Goal: Task Accomplishment & Management: Manage account settings

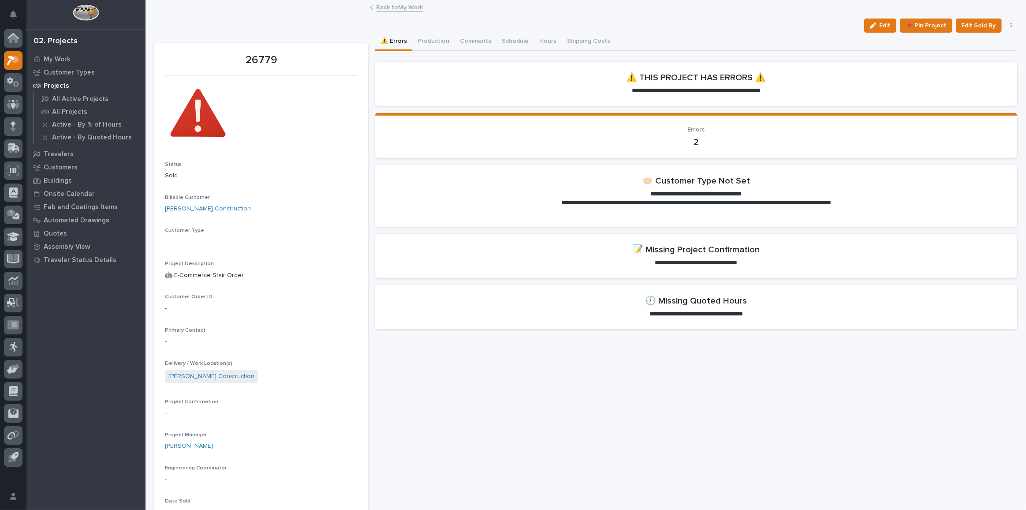
drag, startPoint x: 872, startPoint y: 28, endPoint x: 688, endPoint y: 119, distance: 205.1
click at [872, 28] on button "Edit" at bounding box center [880, 26] width 32 height 14
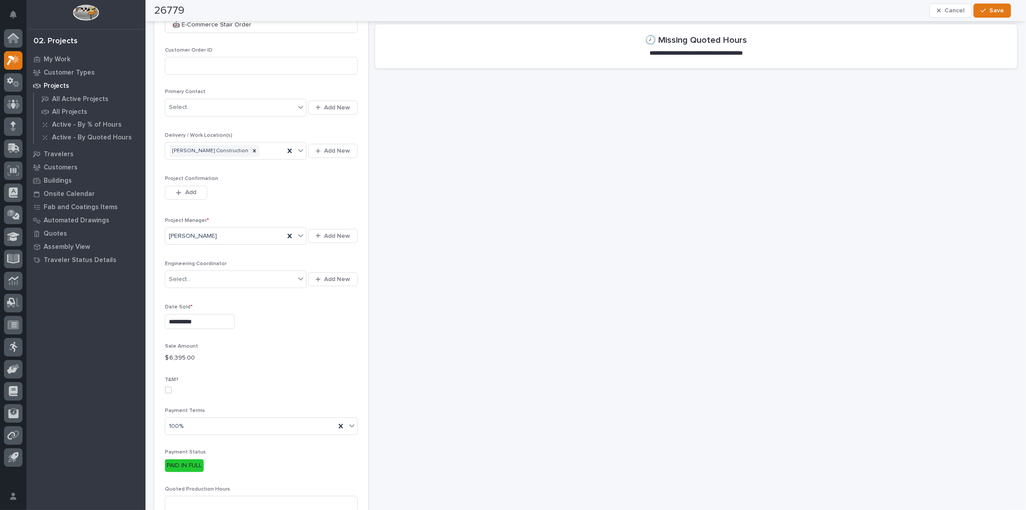
scroll to position [281, 0]
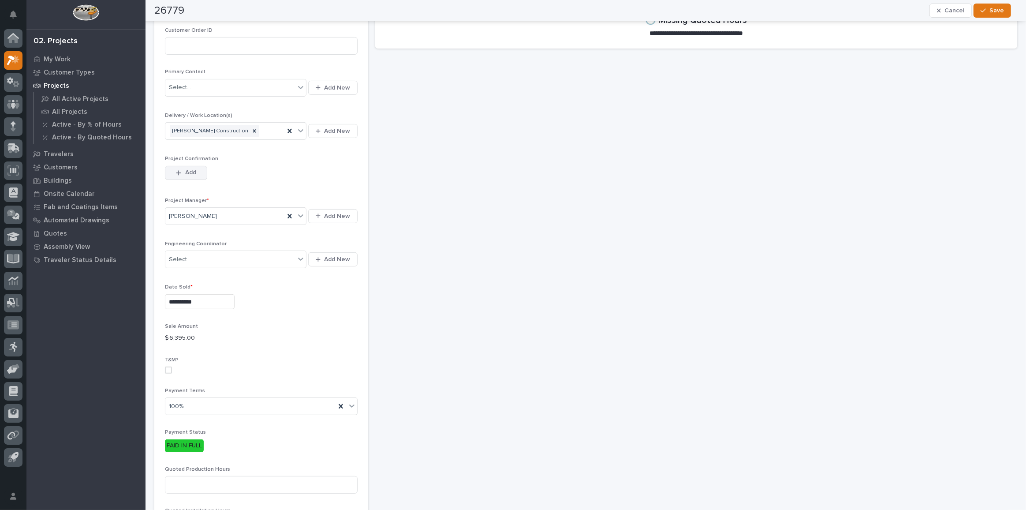
click at [186, 170] on span "Add" at bounding box center [190, 172] width 11 height 8
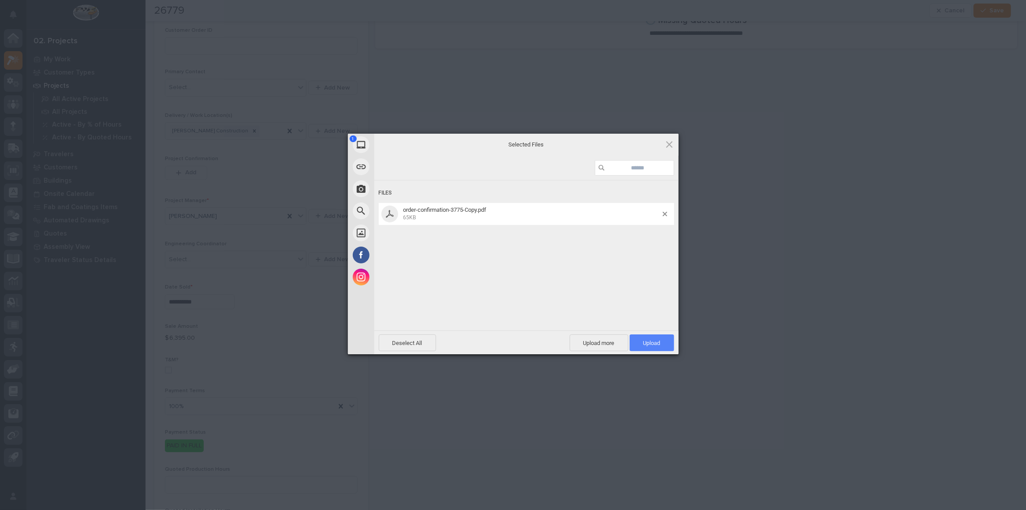
click at [653, 340] on span "Upload 1" at bounding box center [652, 343] width 17 height 7
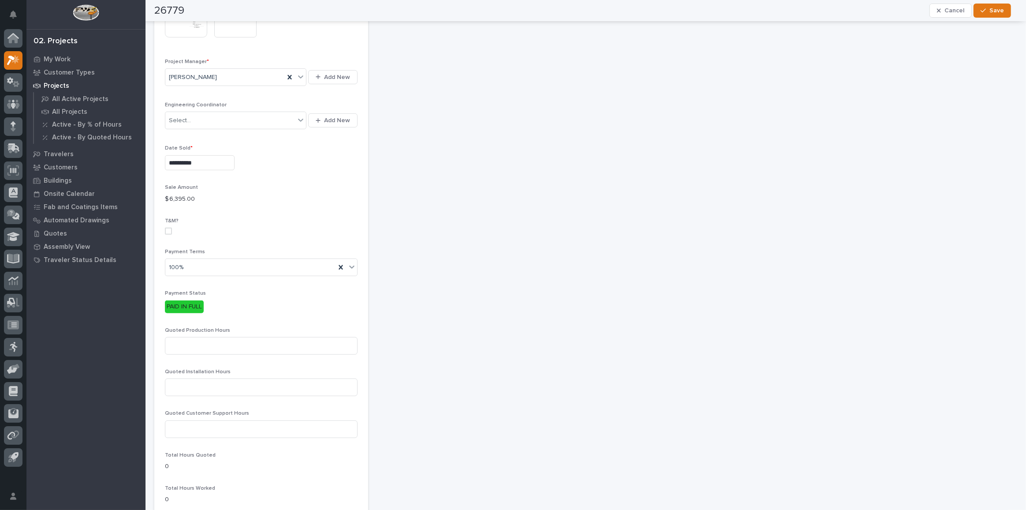
scroll to position [457, 0]
click at [237, 337] on input at bounding box center [261, 340] width 193 height 18
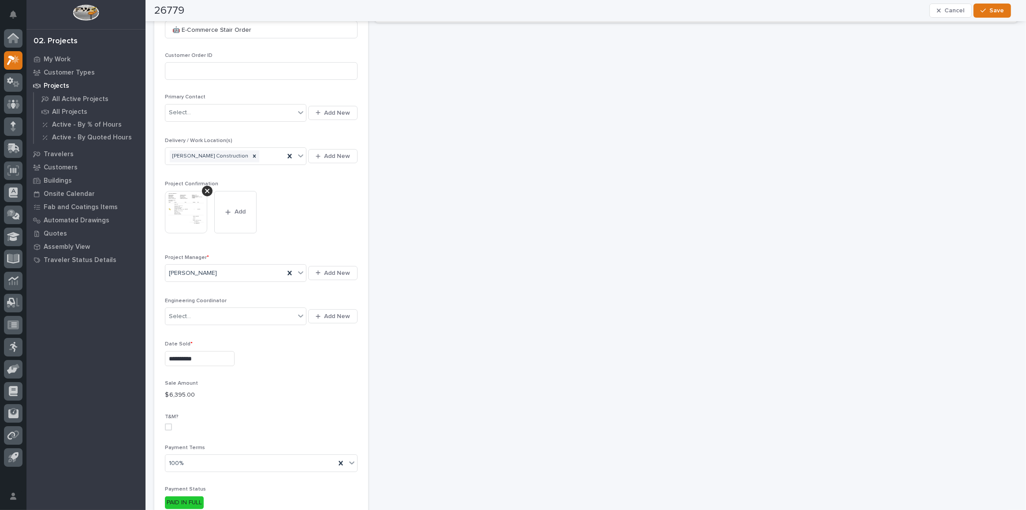
scroll to position [96, 0]
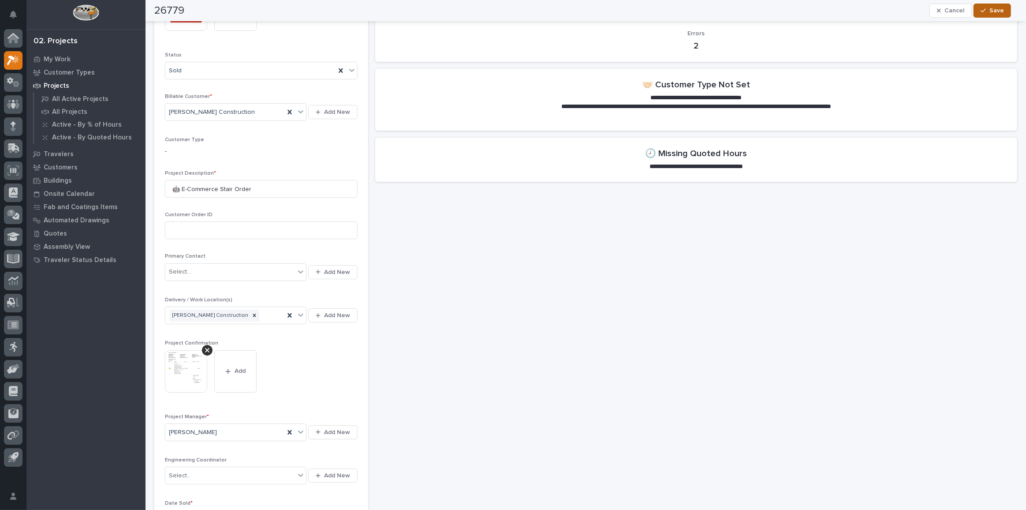
type input "21"
click at [1004, 15] on span "Save" at bounding box center [997, 11] width 15 height 8
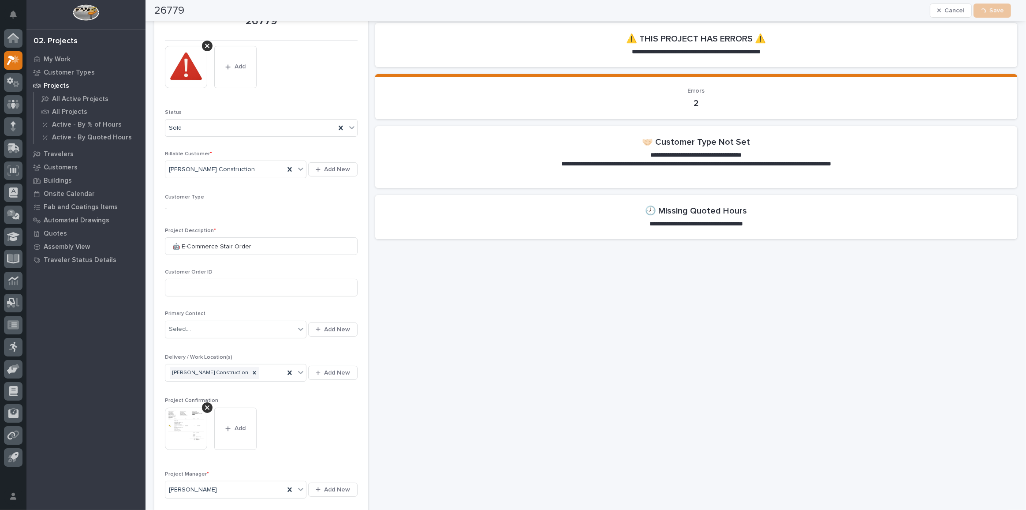
scroll to position [0, 0]
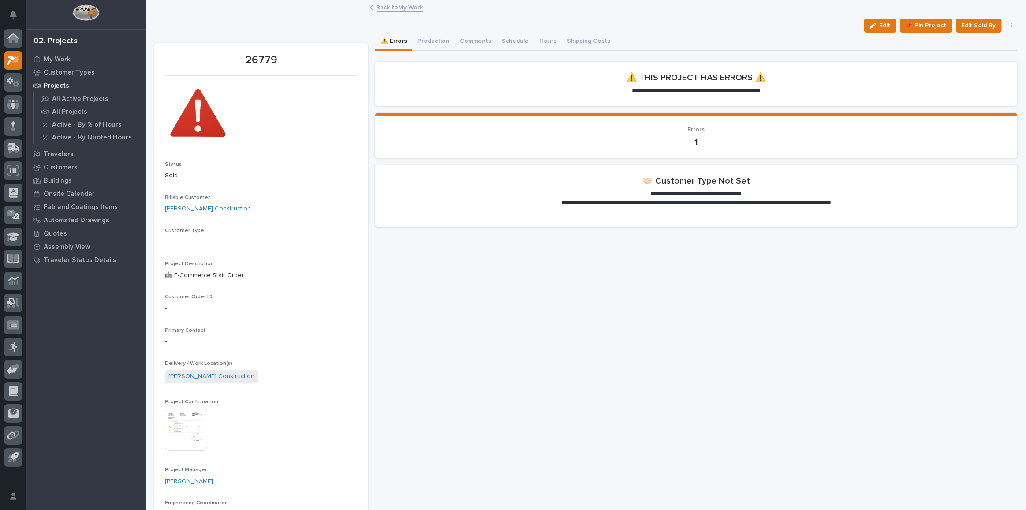
click at [200, 206] on link "[PERSON_NAME] Construction" at bounding box center [208, 208] width 86 height 9
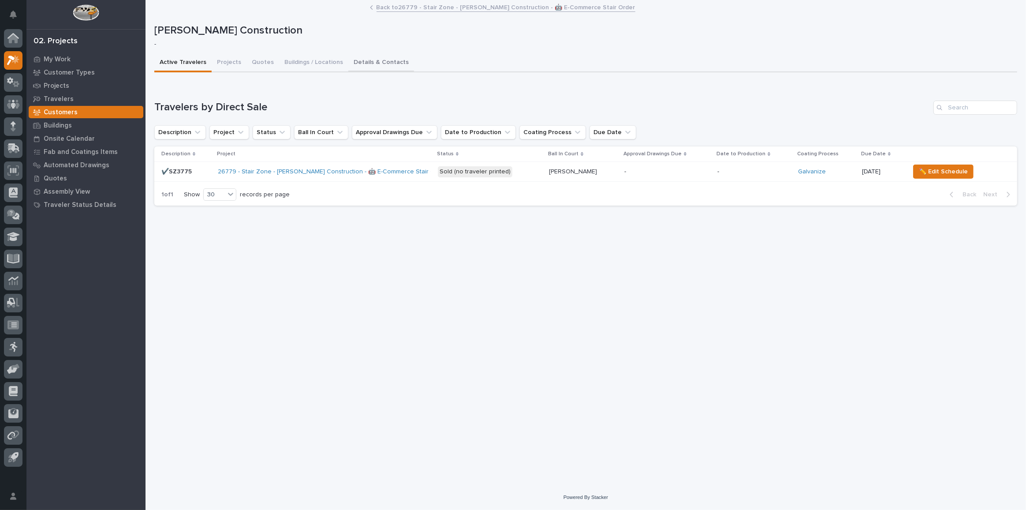
click at [387, 58] on button "Details & Contacts" at bounding box center [381, 63] width 66 height 19
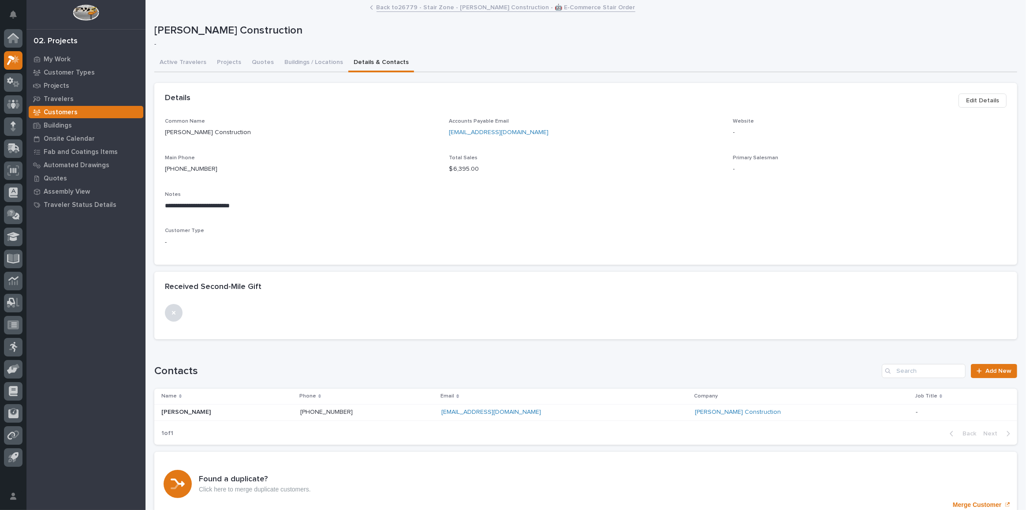
click at [986, 101] on span "Edit Details" at bounding box center [982, 100] width 33 height 11
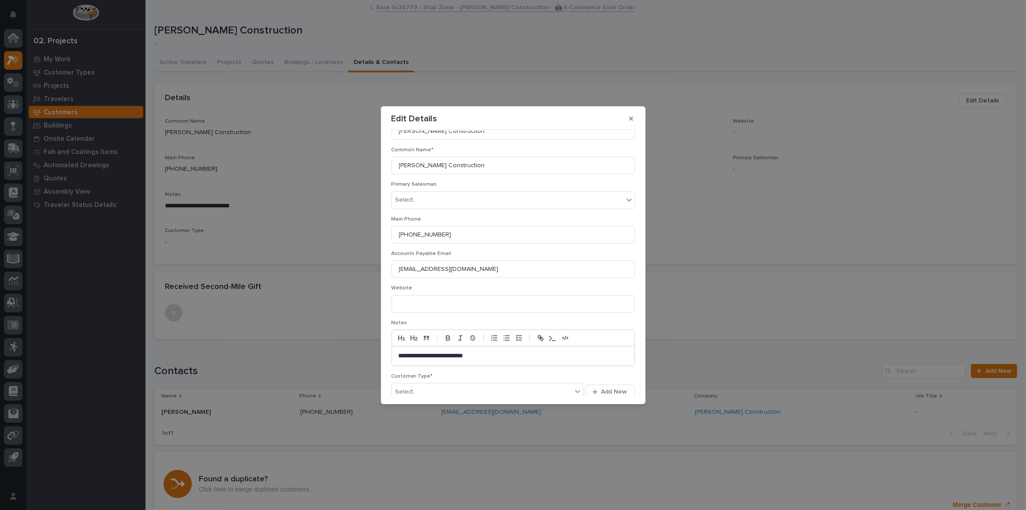
scroll to position [69, 0]
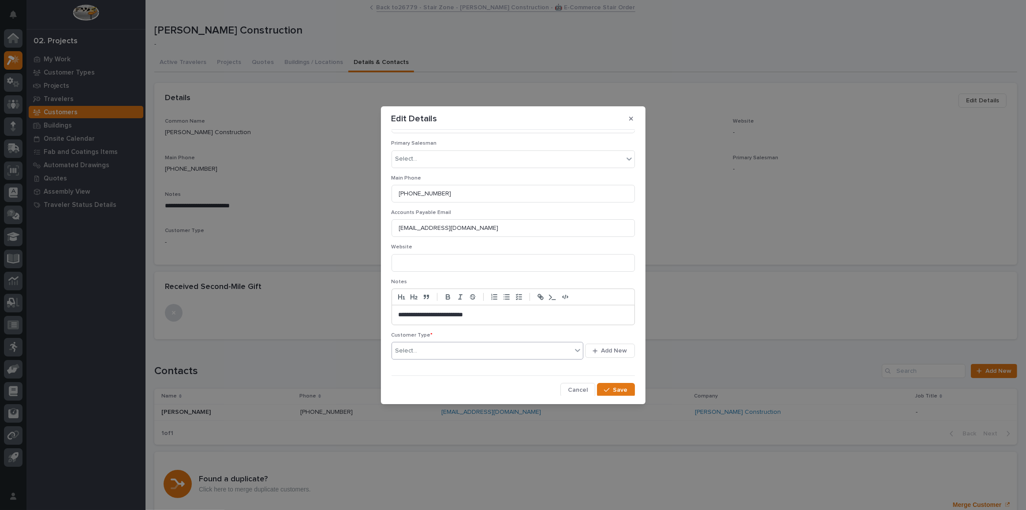
click at [453, 345] on div "Select..." at bounding box center [482, 351] width 180 height 15
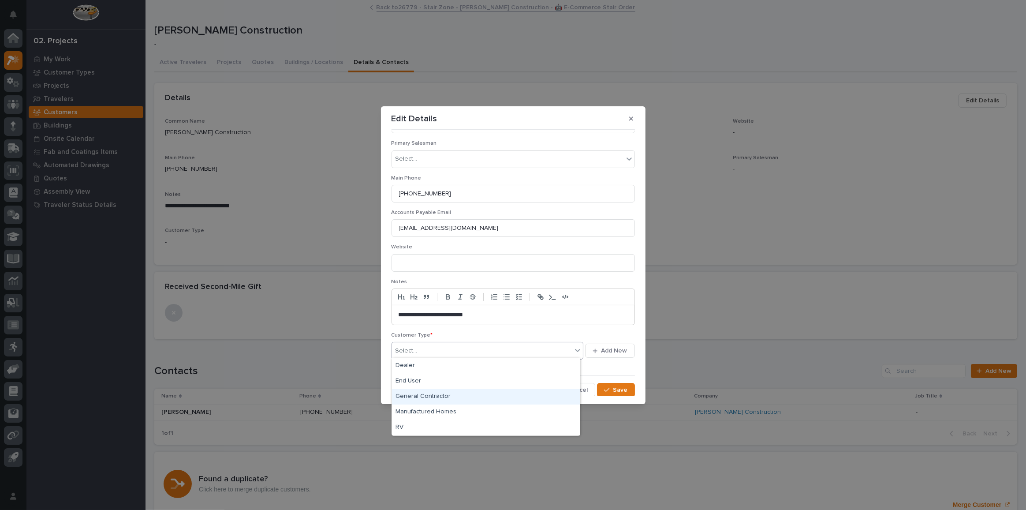
click at [445, 397] on div "General Contractor" at bounding box center [486, 396] width 188 height 15
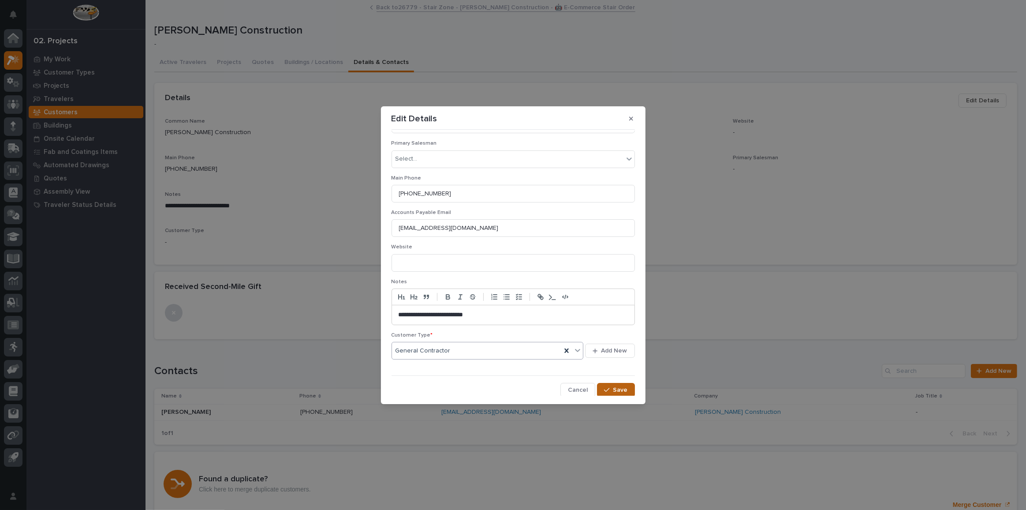
click at [619, 388] on span "Save" at bounding box center [621, 390] width 15 height 8
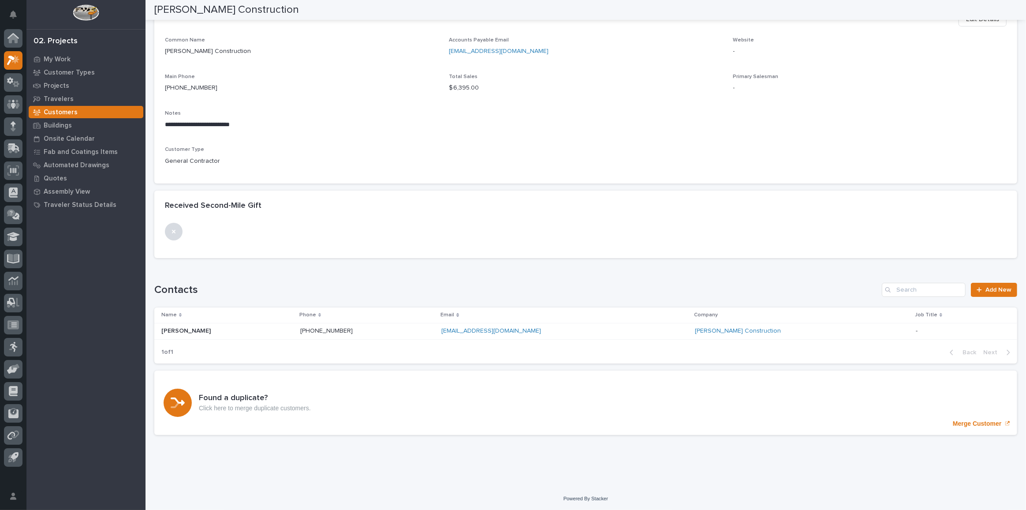
scroll to position [0, 0]
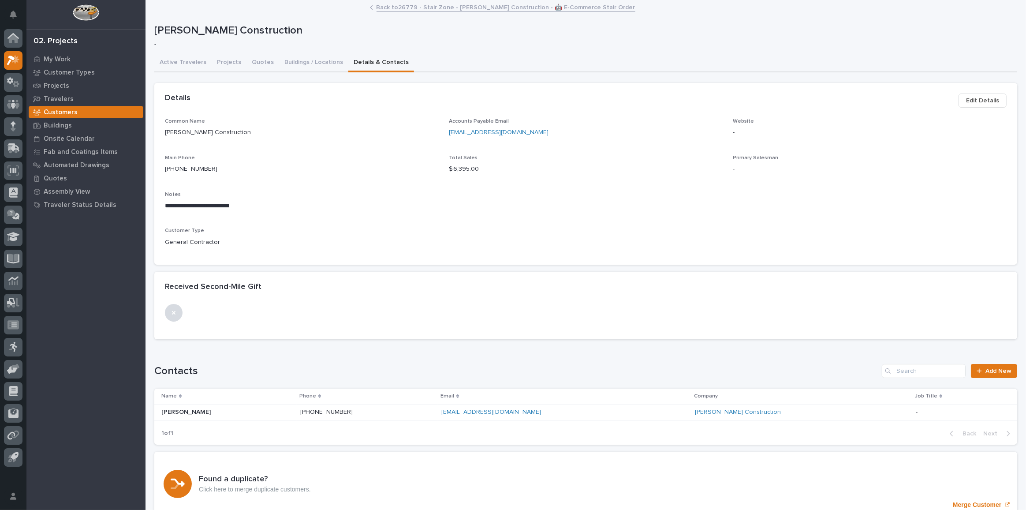
click at [430, 3] on link "Back to 26779 - Stair Zone - [PERSON_NAME] Construction - 🤖 E-Commerce Stair Or…" at bounding box center [506, 7] width 259 height 10
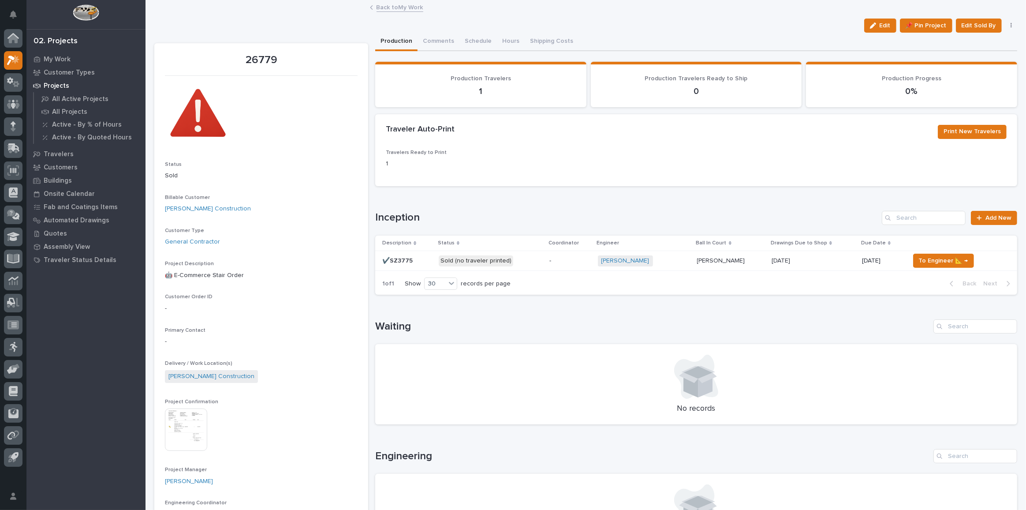
click at [531, 258] on p "Sold (no traveler printed)" at bounding box center [491, 260] width 104 height 11
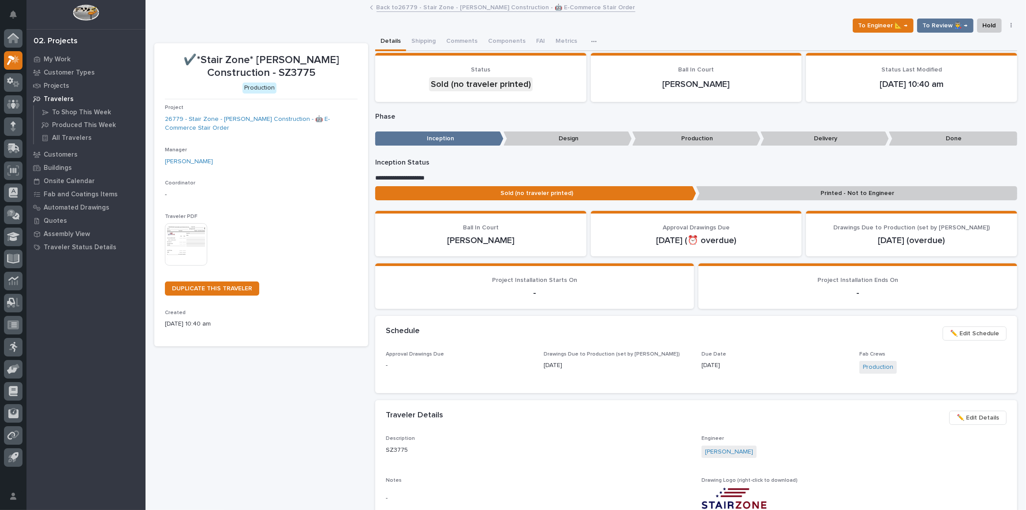
click at [979, 336] on span "✏️ Edit Schedule" at bounding box center [974, 333] width 49 height 11
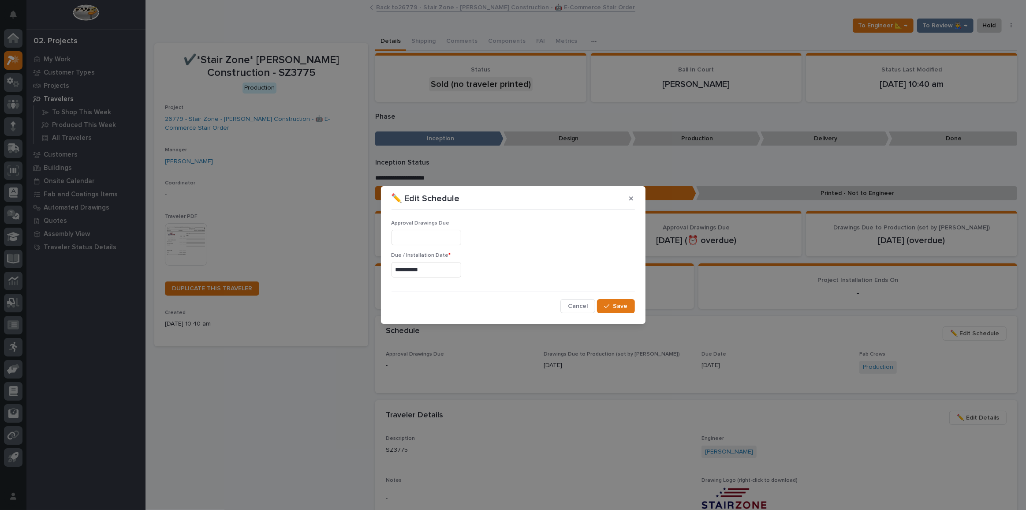
click at [441, 269] on input "**********" at bounding box center [427, 269] width 70 height 15
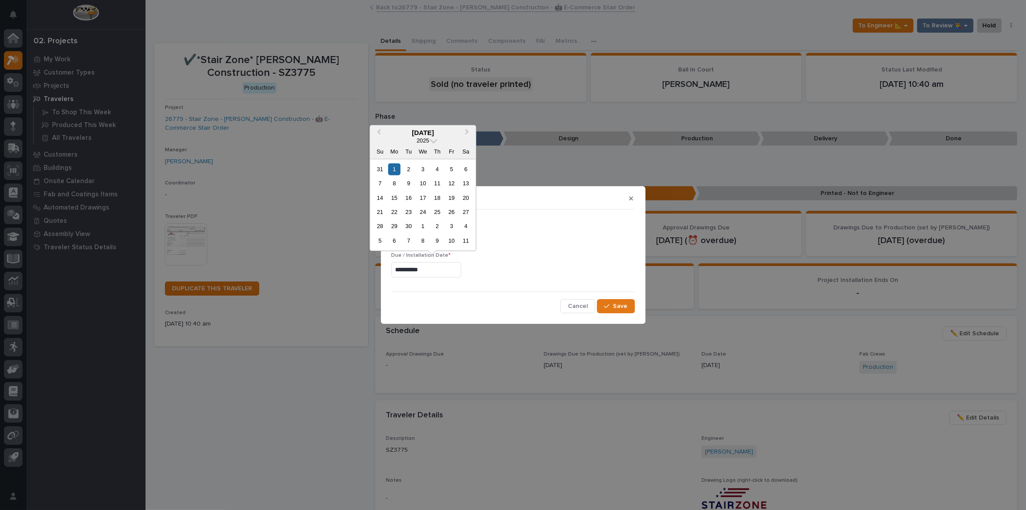
click at [507, 281] on div "**********" at bounding box center [513, 268] width 243 height 32
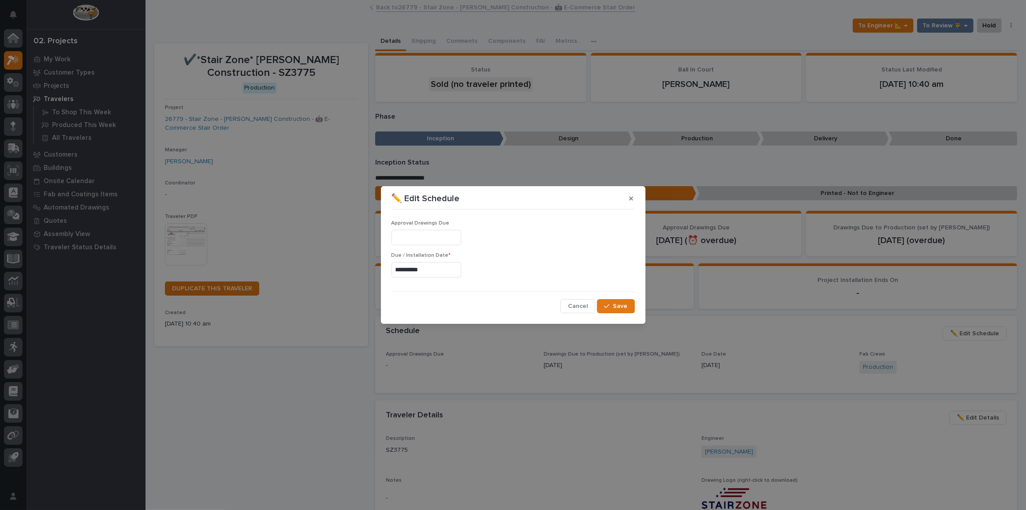
click at [441, 270] on input "**********" at bounding box center [427, 269] width 70 height 15
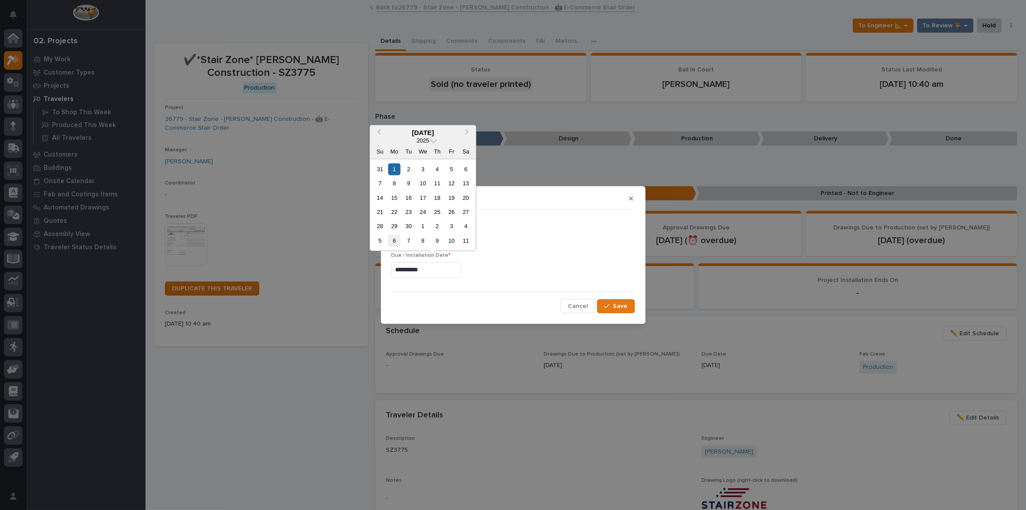
click at [395, 239] on div "6" at bounding box center [395, 241] width 12 height 12
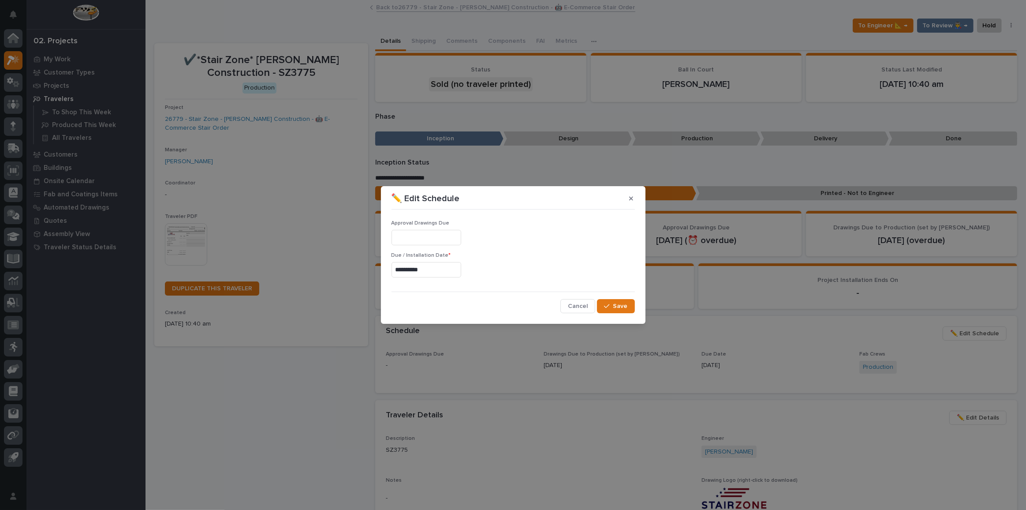
type input "**********"
click at [625, 305] on span "Save" at bounding box center [621, 306] width 15 height 8
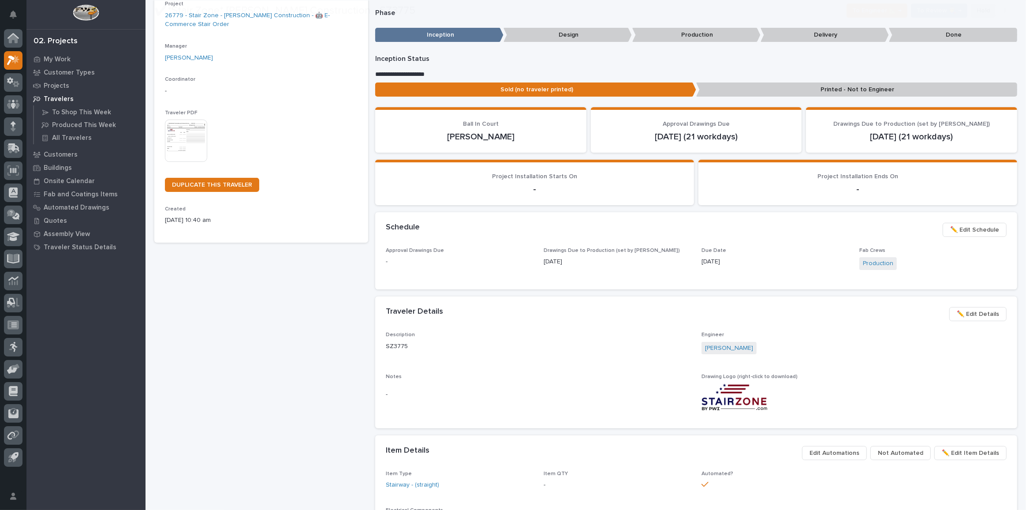
scroll to position [120, 0]
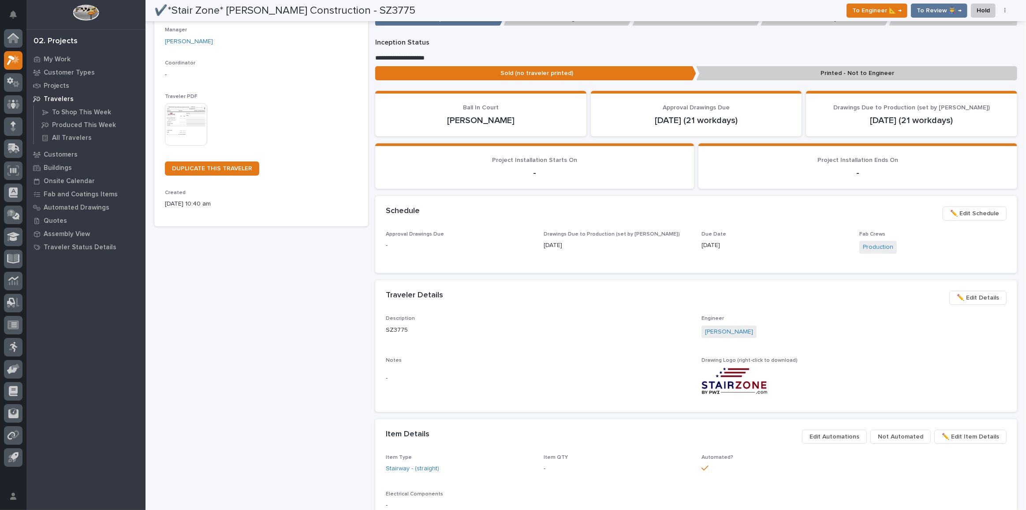
click at [973, 299] on span "✏️ Edit Details" at bounding box center [978, 297] width 42 height 11
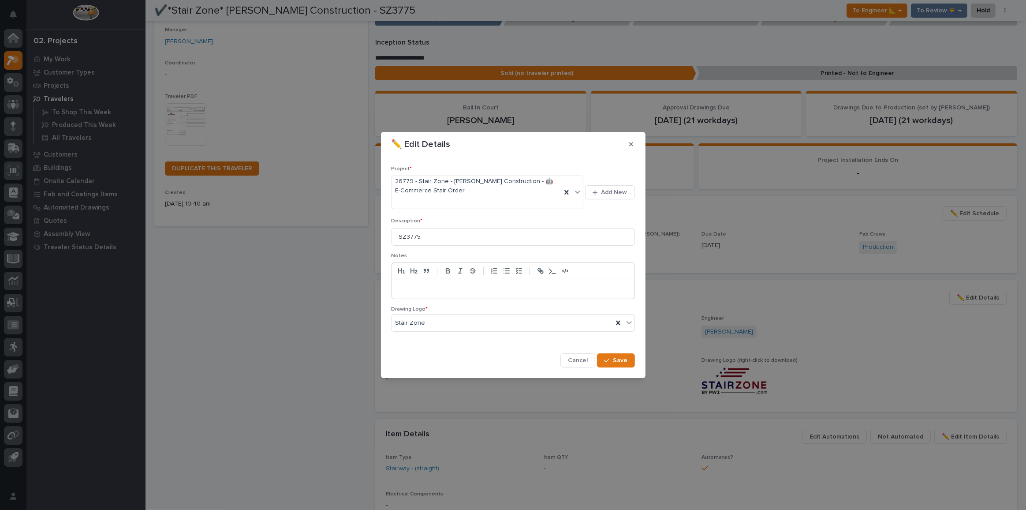
click at [445, 285] on p at bounding box center [513, 288] width 229 height 9
click at [630, 358] on button "Save" at bounding box center [615, 360] width 37 height 14
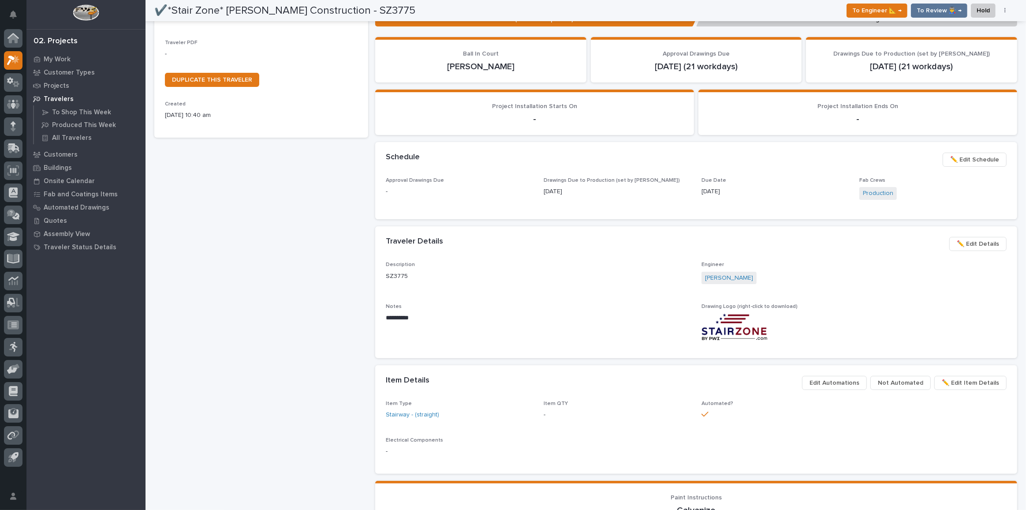
scroll to position [0, 0]
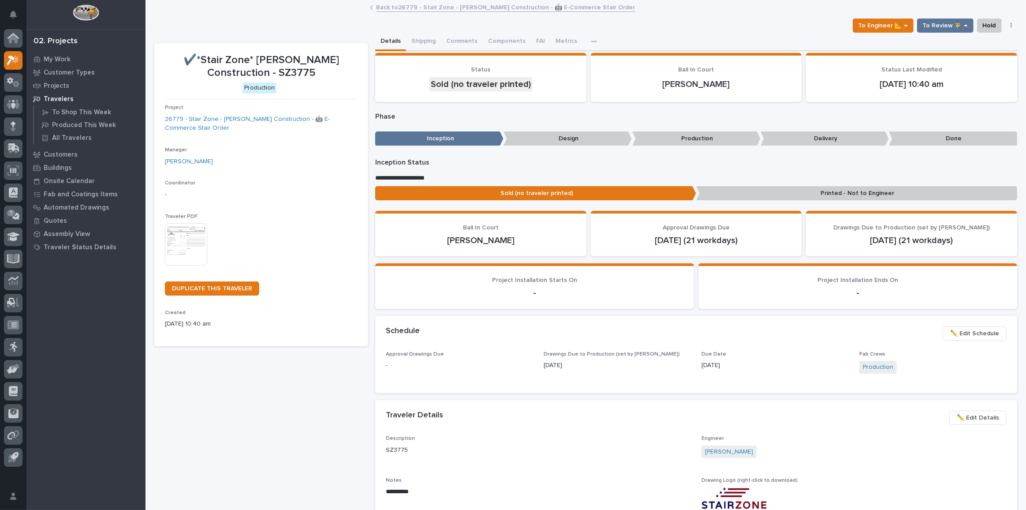
click at [170, 235] on img at bounding box center [186, 244] width 42 height 42
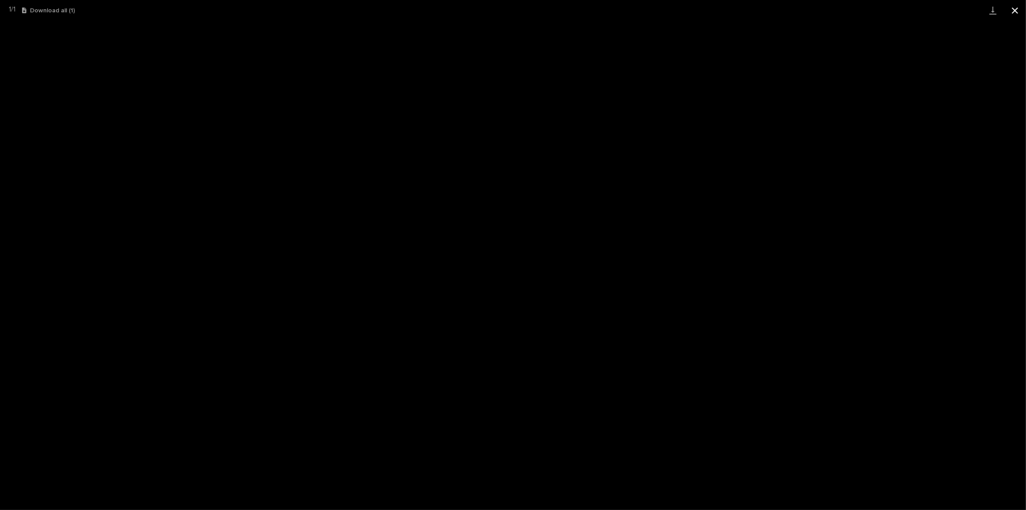
click at [1010, 6] on button "Close gallery" at bounding box center [1015, 10] width 22 height 21
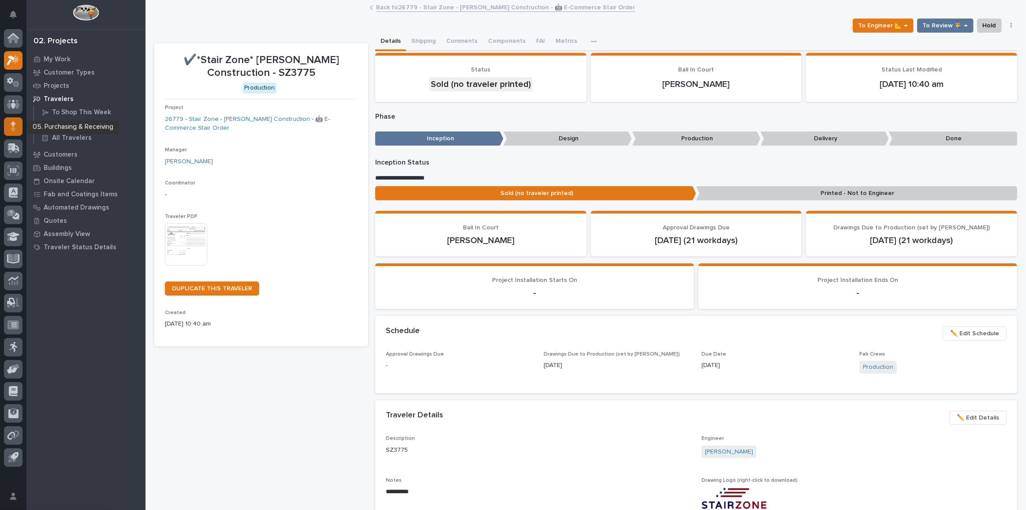
click at [11, 127] on icon at bounding box center [13, 126] width 5 height 10
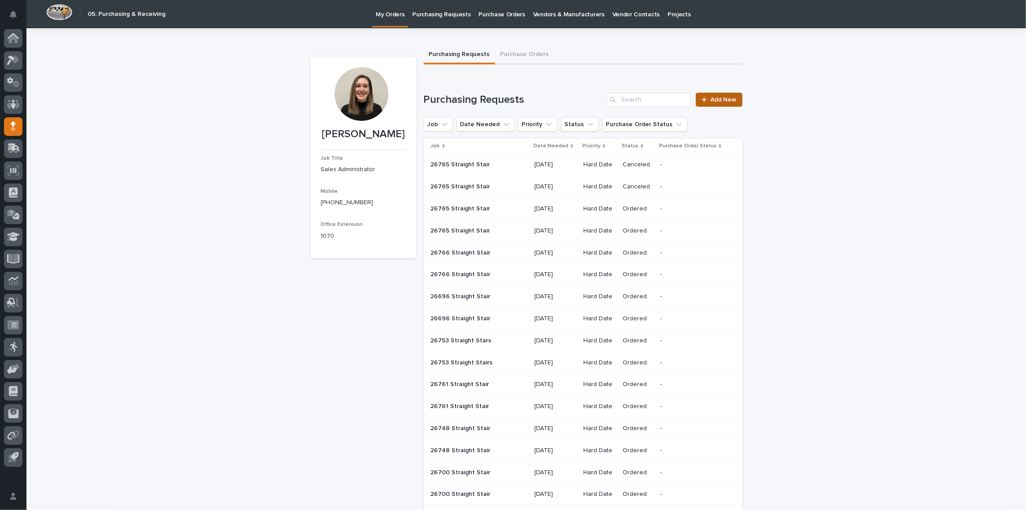
click at [707, 103] on link "Add New" at bounding box center [719, 100] width 46 height 14
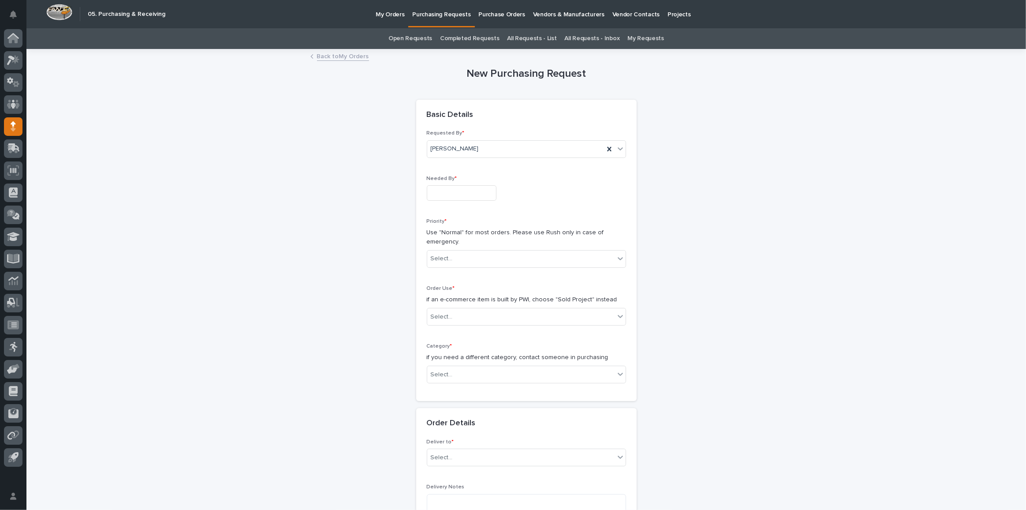
click at [447, 187] on input "text" at bounding box center [462, 192] width 70 height 15
click at [457, 120] on div "13" at bounding box center [455, 120] width 12 height 12
type input "**********"
click at [452, 257] on div "Select..." at bounding box center [520, 258] width 187 height 15
click at [448, 295] on div "Hard Date" at bounding box center [523, 289] width 198 height 15
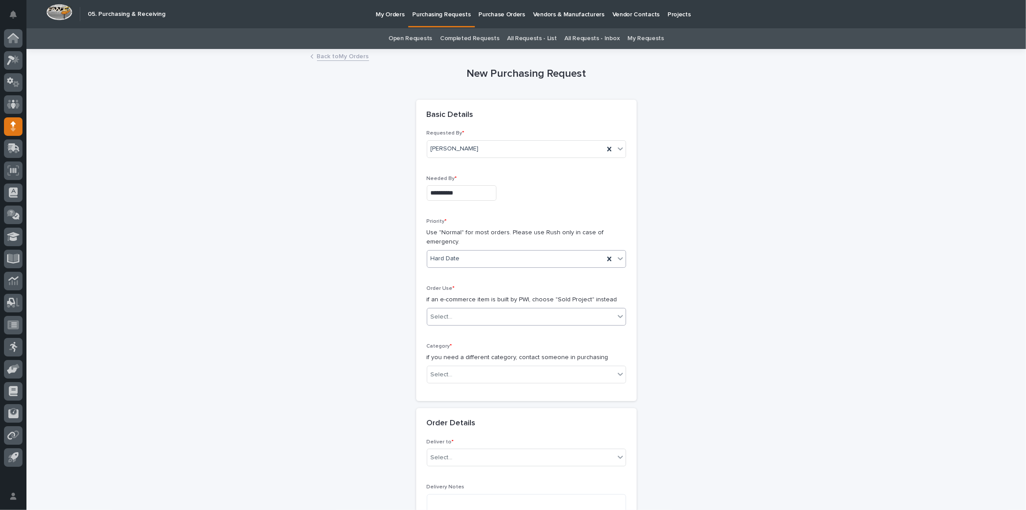
click at [455, 318] on div "Select..." at bounding box center [520, 317] width 187 height 15
click at [455, 332] on div "Sold Project" at bounding box center [523, 331] width 198 height 15
click at [455, 372] on div "Select..." at bounding box center [520, 374] width 187 height 15
click at [494, 375] on div "Tools/Equipment" at bounding box center [515, 374] width 177 height 15
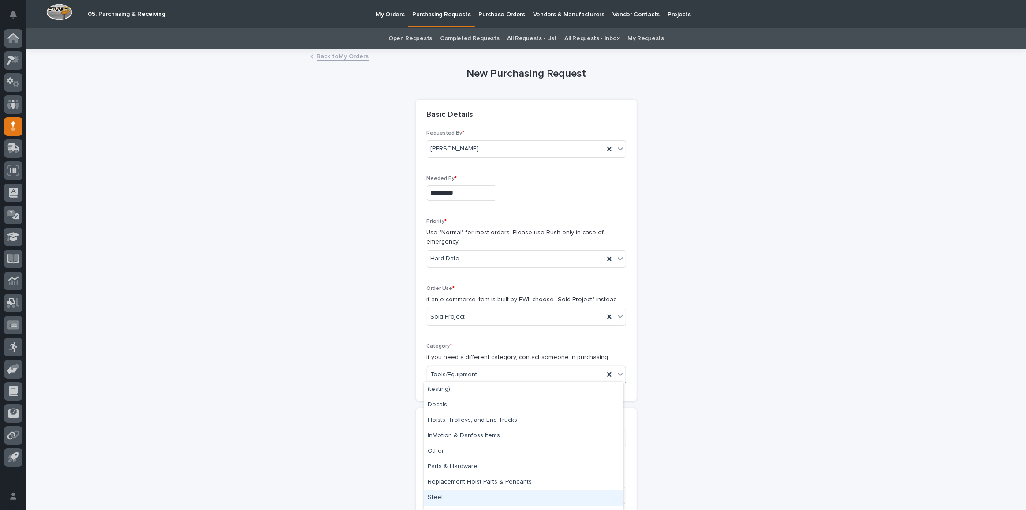
click at [452, 497] on div "Steel" at bounding box center [523, 497] width 198 height 15
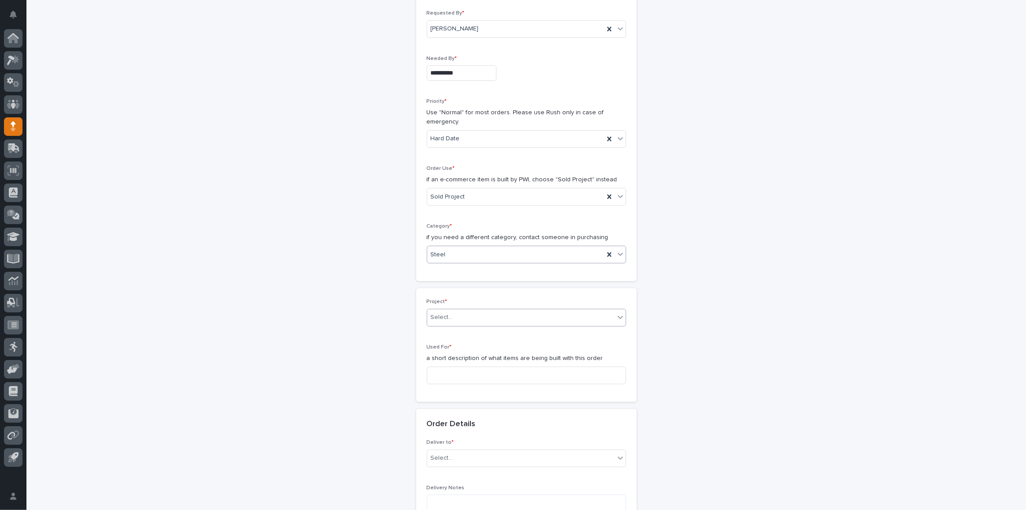
click at [497, 321] on div "Select..." at bounding box center [520, 317] width 187 height 15
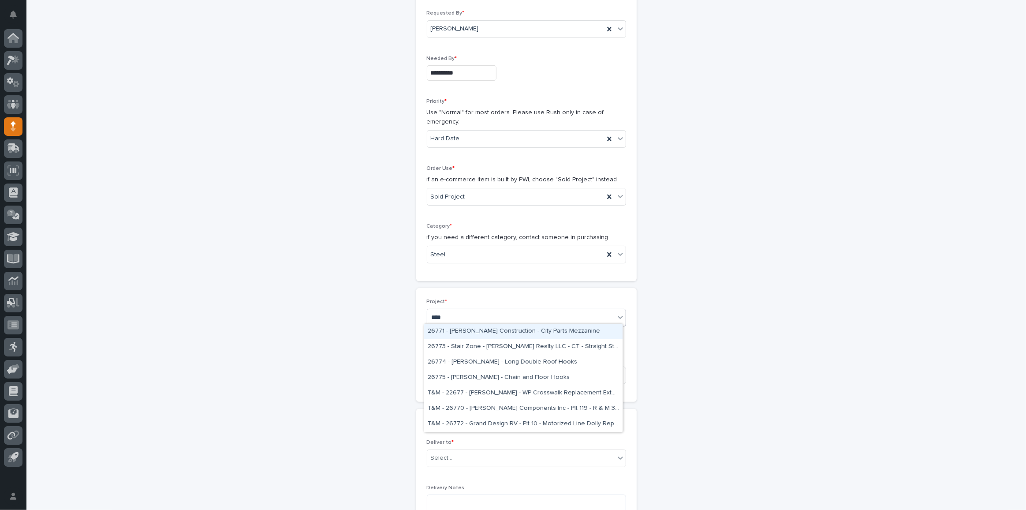
type input "*****"
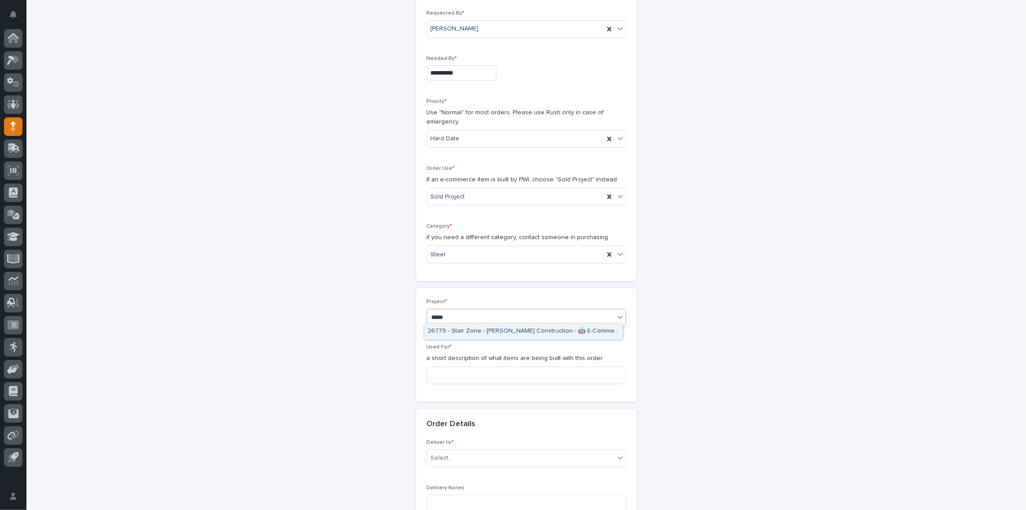
click at [478, 329] on div "26779 - Stair Zone - [PERSON_NAME] Construction - 🤖 E-Commerce Stair Order" at bounding box center [523, 331] width 198 height 15
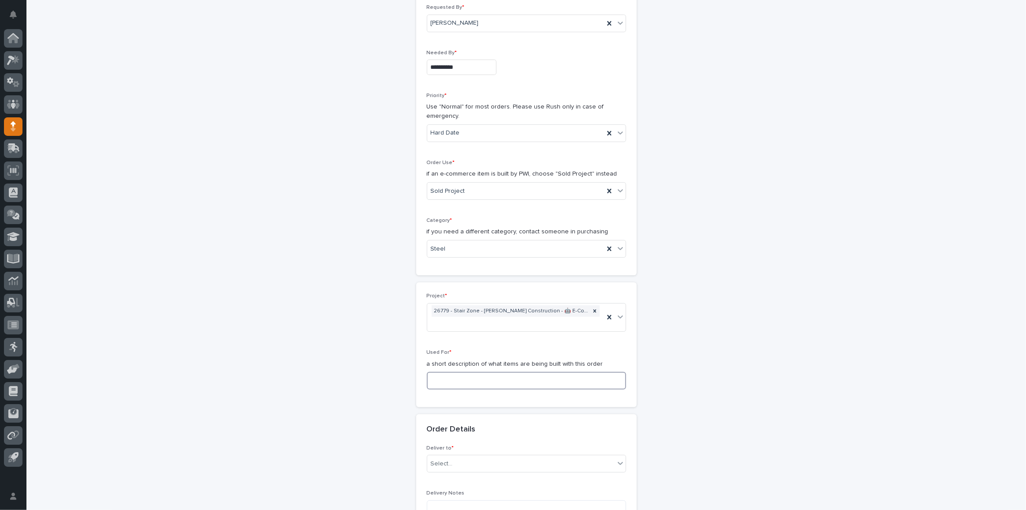
click at [468, 372] on input at bounding box center [526, 381] width 199 height 18
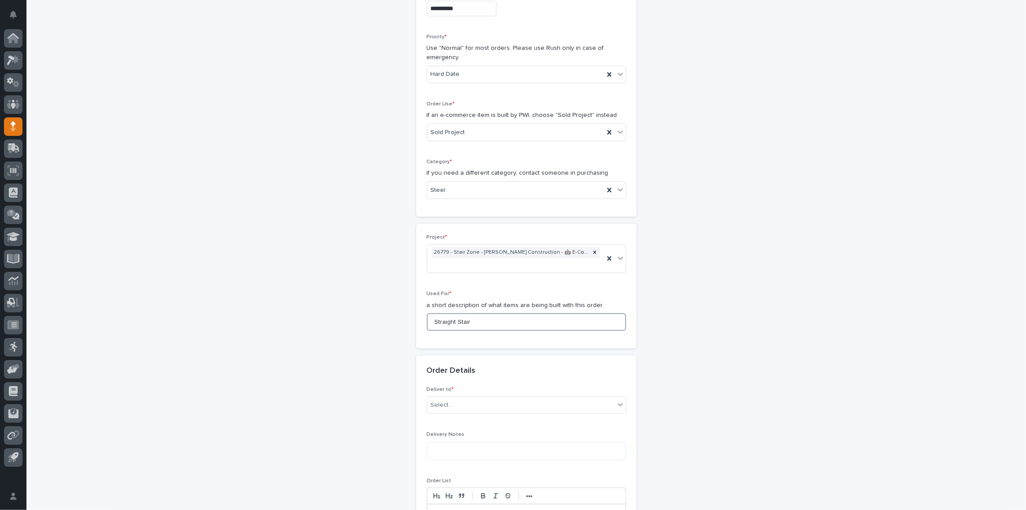
scroll to position [286, 0]
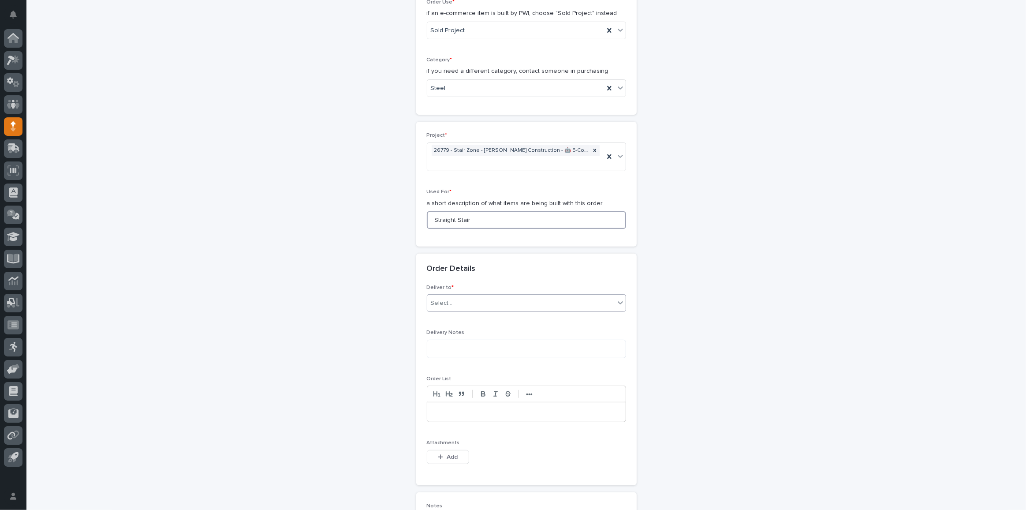
type input "Straight Stair"
click at [453, 303] on div "Select..." at bounding box center [520, 303] width 187 height 15
drag, startPoint x: 453, startPoint y: 456, endPoint x: 692, endPoint y: 448, distance: 239.6
click at [453, 456] on button "Add" at bounding box center [448, 457] width 42 height 14
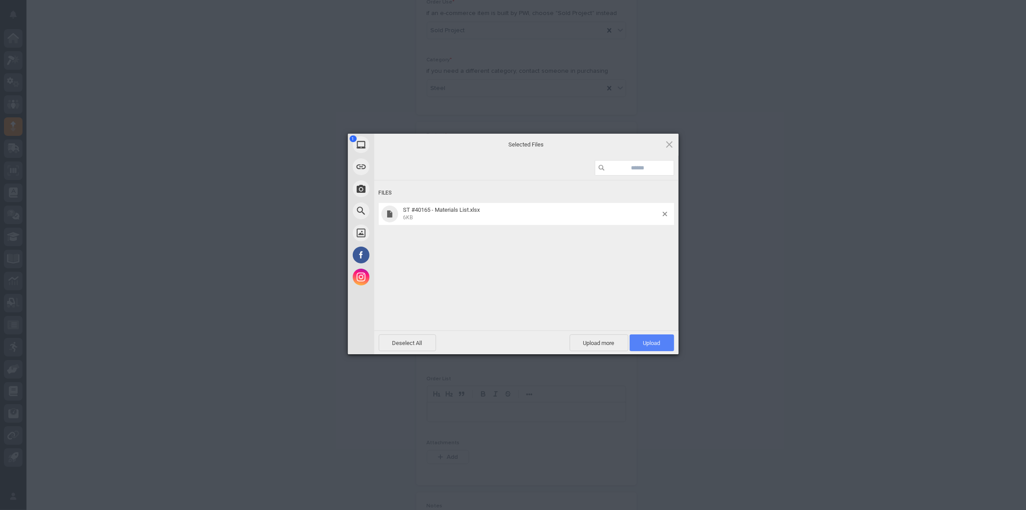
click at [644, 340] on span "Upload 1" at bounding box center [652, 343] width 17 height 7
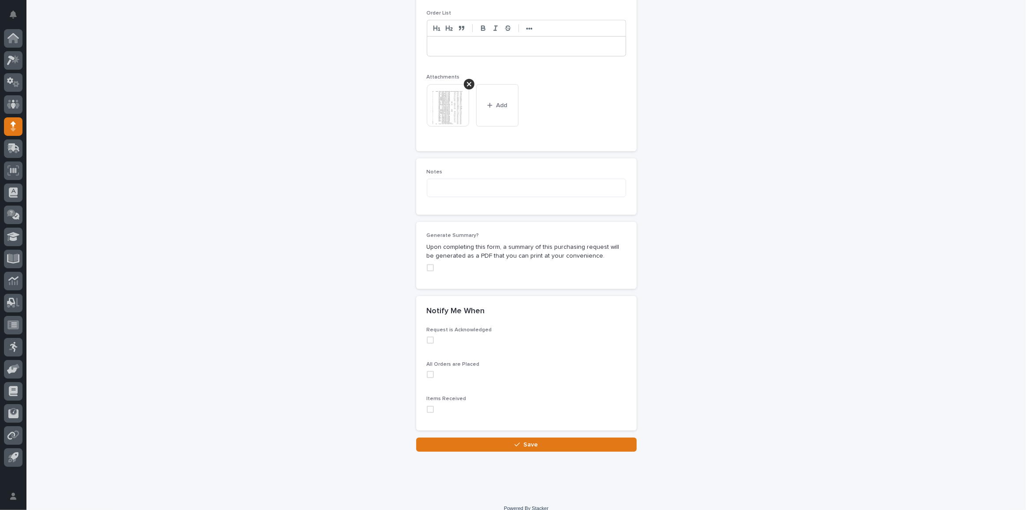
scroll to position [659, 0]
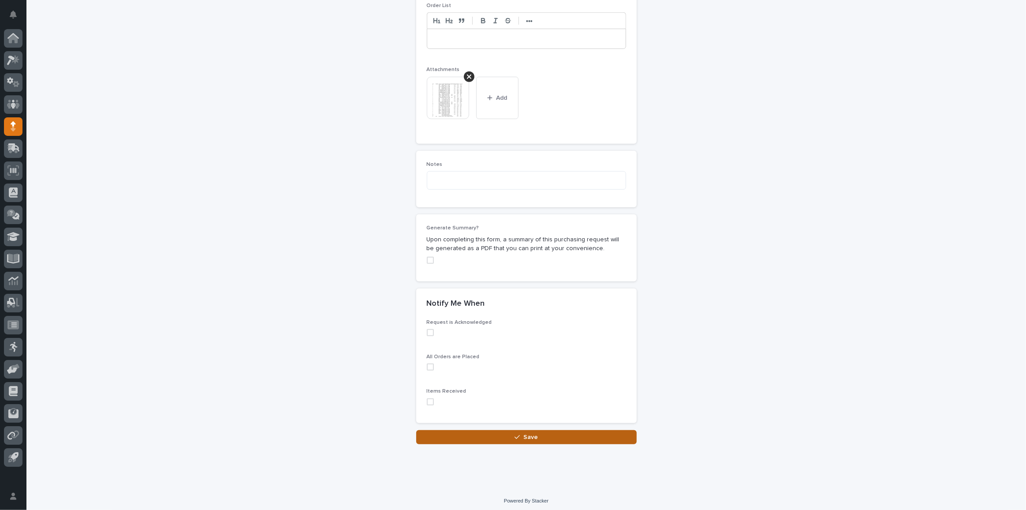
click at [526, 437] on button "Save" at bounding box center [526, 437] width 221 height 14
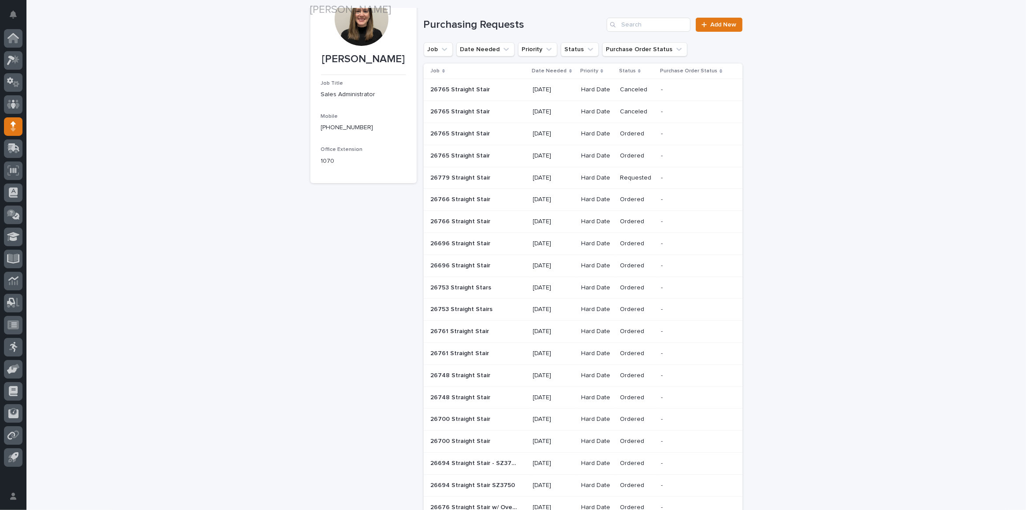
scroll to position [80, 0]
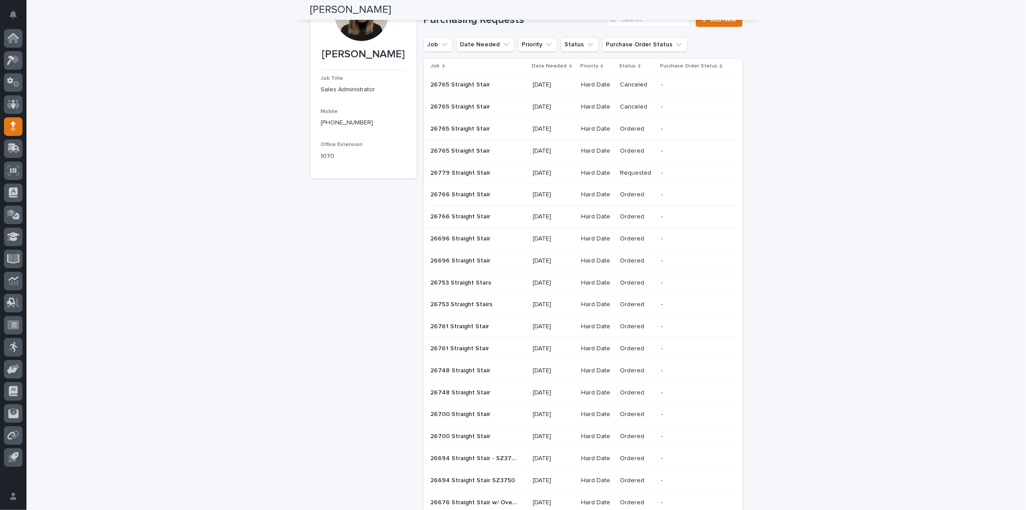
click at [863, 381] on div "Loading... Saving… Loading... Saving… [PERSON_NAME] [PERSON_NAME] Job Title Sal…" at bounding box center [526, 411] width 1000 height 927
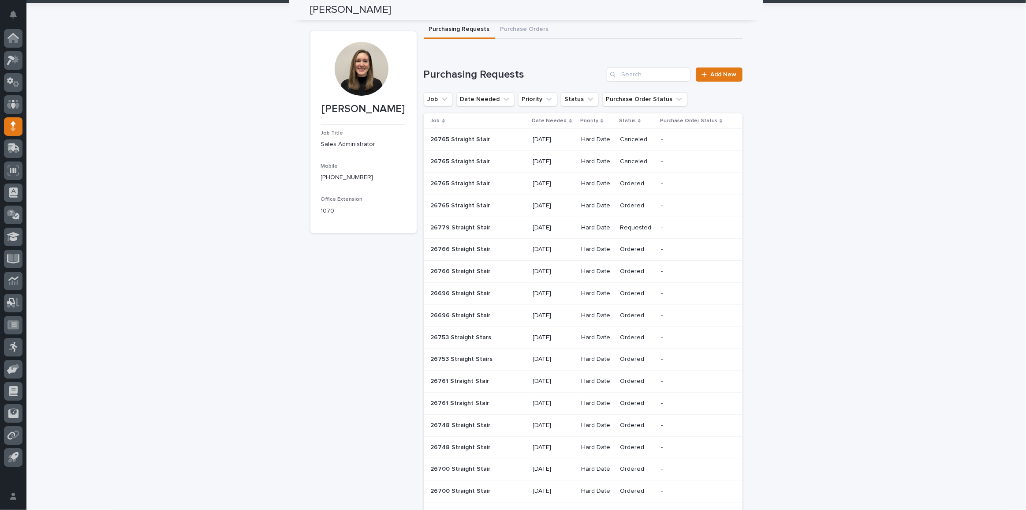
scroll to position [0, 0]
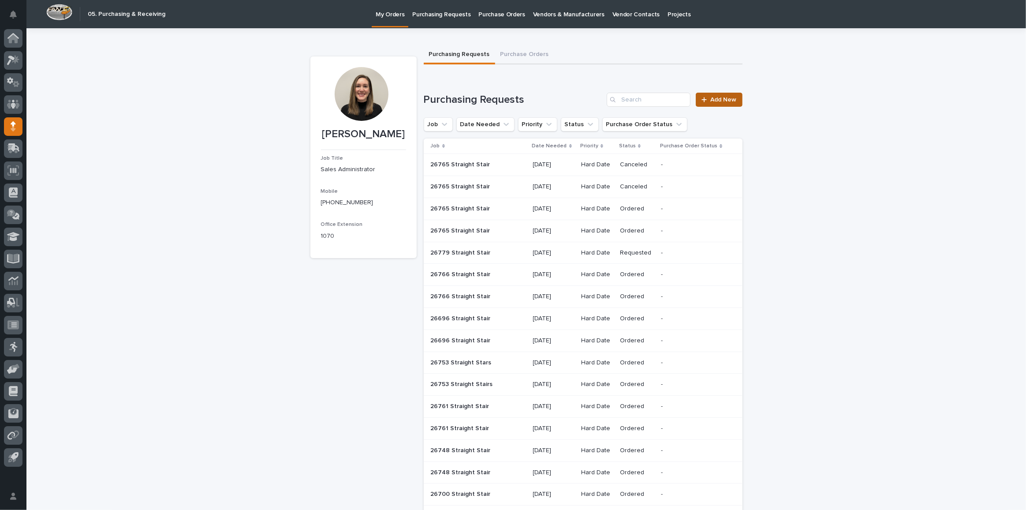
click at [722, 102] on span "Add New" at bounding box center [724, 100] width 26 height 6
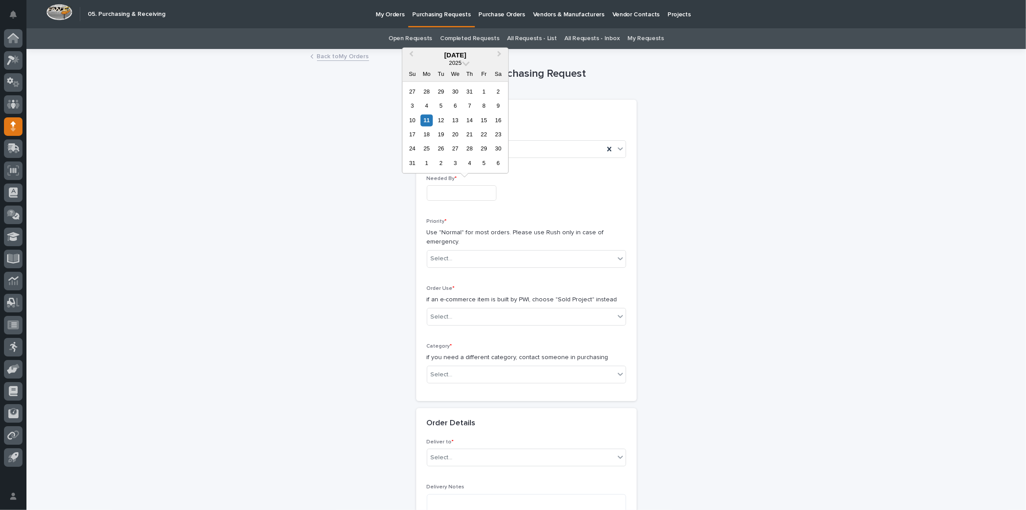
click at [457, 192] on input "text" at bounding box center [462, 192] width 70 height 15
click at [452, 119] on div "13" at bounding box center [455, 120] width 12 height 12
type input "**********"
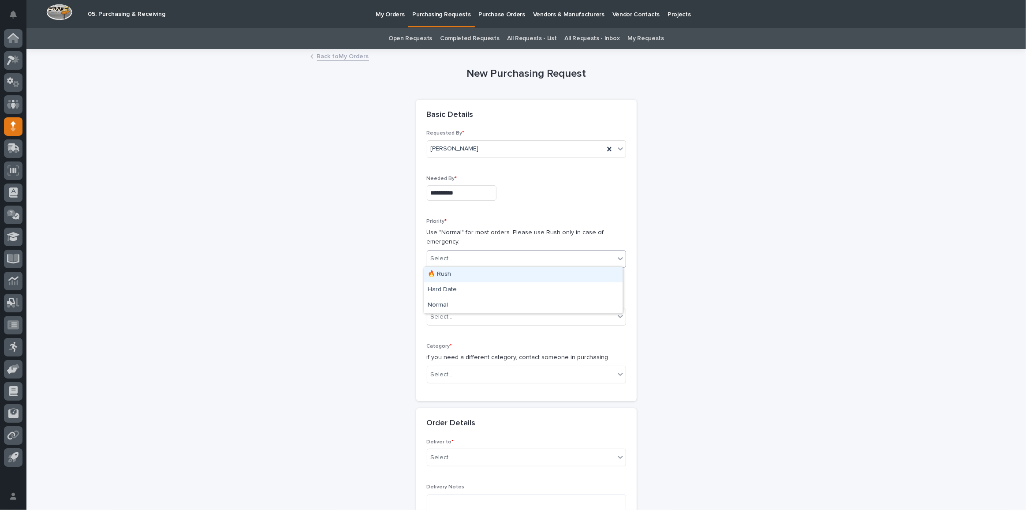
click at [441, 257] on div "Select..." at bounding box center [442, 258] width 22 height 9
click at [443, 286] on div "Hard Date" at bounding box center [523, 289] width 198 height 15
click at [448, 312] on div "Select..." at bounding box center [442, 316] width 22 height 9
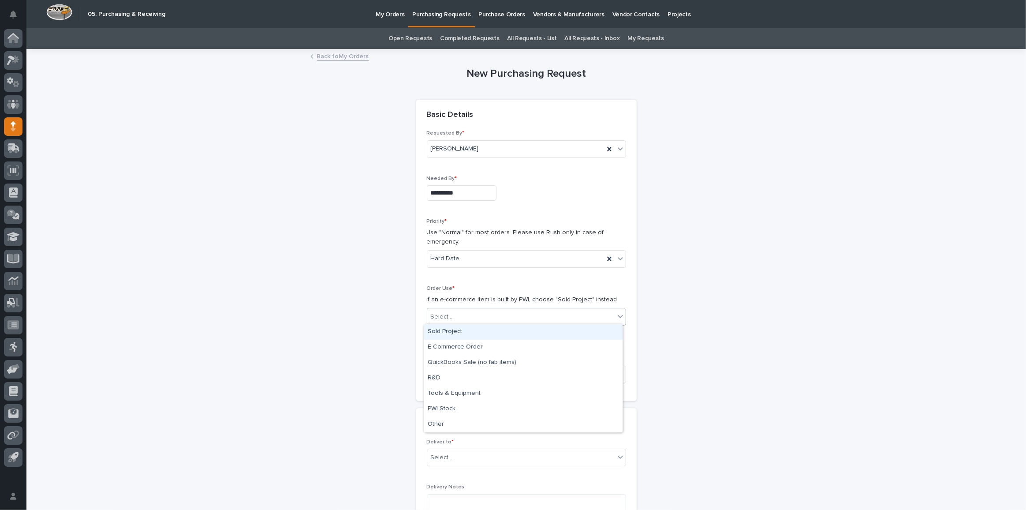
click at [463, 330] on div "Sold Project" at bounding box center [523, 331] width 198 height 15
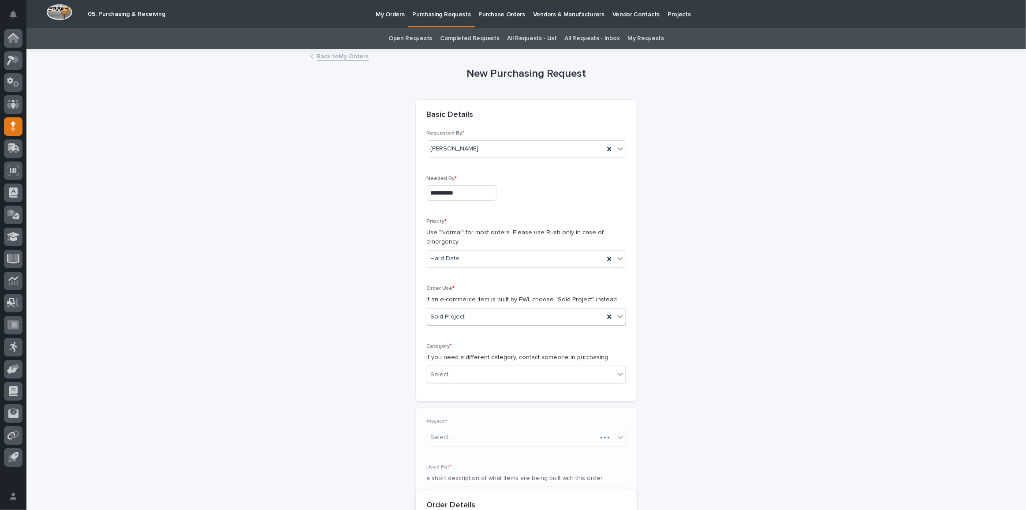
click at [478, 375] on div "Select..." at bounding box center [520, 374] width 187 height 15
click at [469, 464] on div "Parts & Hardware" at bounding box center [523, 466] width 198 height 15
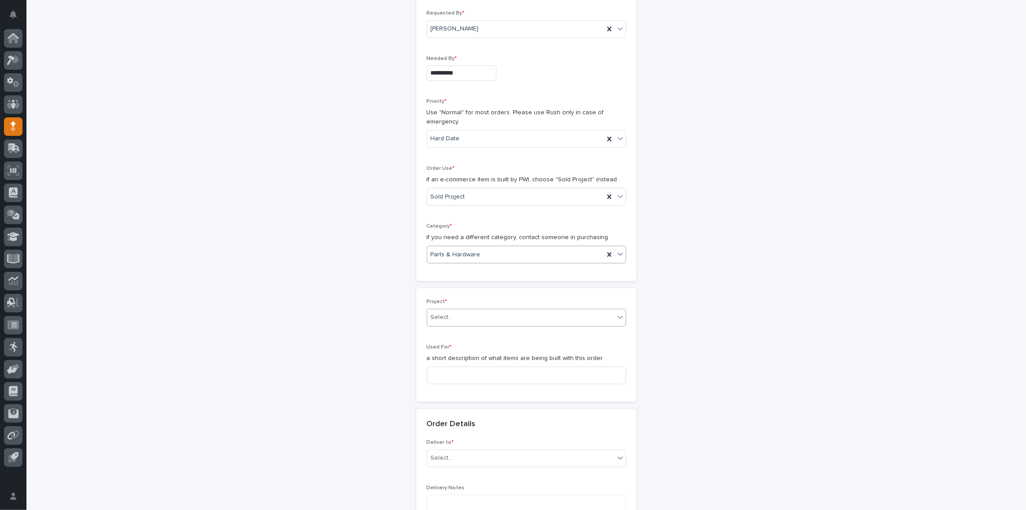
click at [480, 311] on div "Select..." at bounding box center [520, 317] width 187 height 15
type input "*****"
click at [498, 332] on div "26779 - Stair Zone - [PERSON_NAME] Construction - 🤖 E-Commerce Stair Order" at bounding box center [523, 331] width 198 height 15
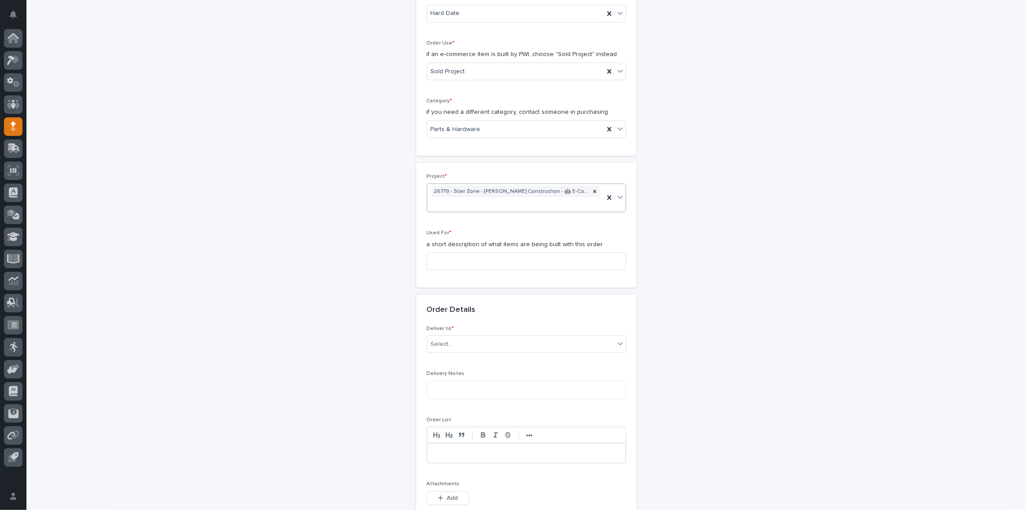
scroll to position [246, 0]
click at [507, 256] on input at bounding box center [526, 260] width 199 height 18
type input "Straight Stair"
click at [456, 336] on div "Select..." at bounding box center [520, 343] width 187 height 15
click at [453, 359] on div "PWI" at bounding box center [523, 357] width 198 height 15
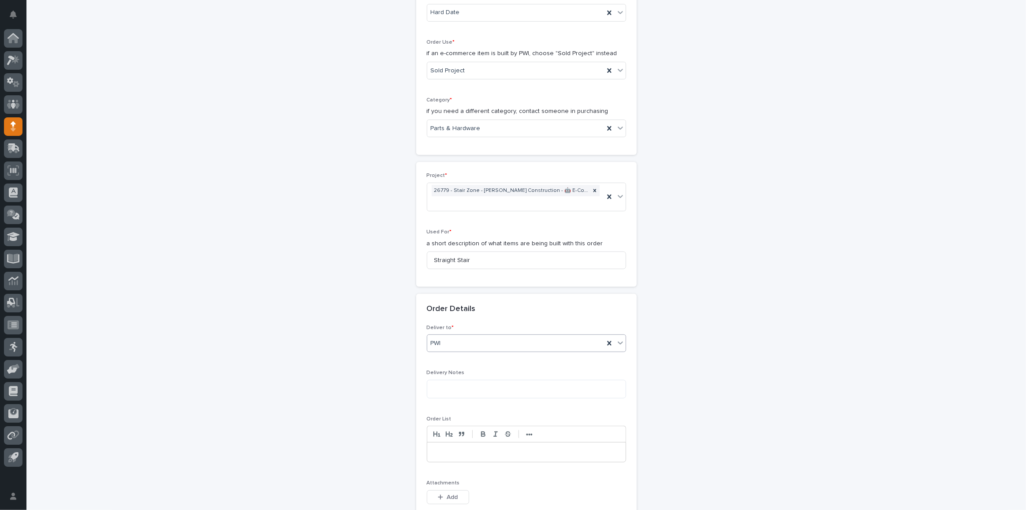
scroll to position [486, 0]
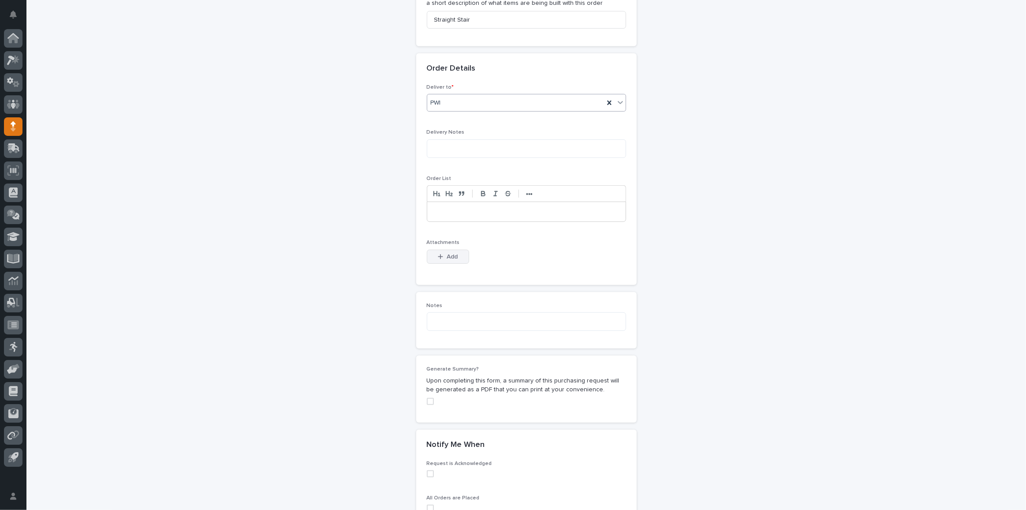
click at [431, 250] on button "Add" at bounding box center [448, 257] width 42 height 14
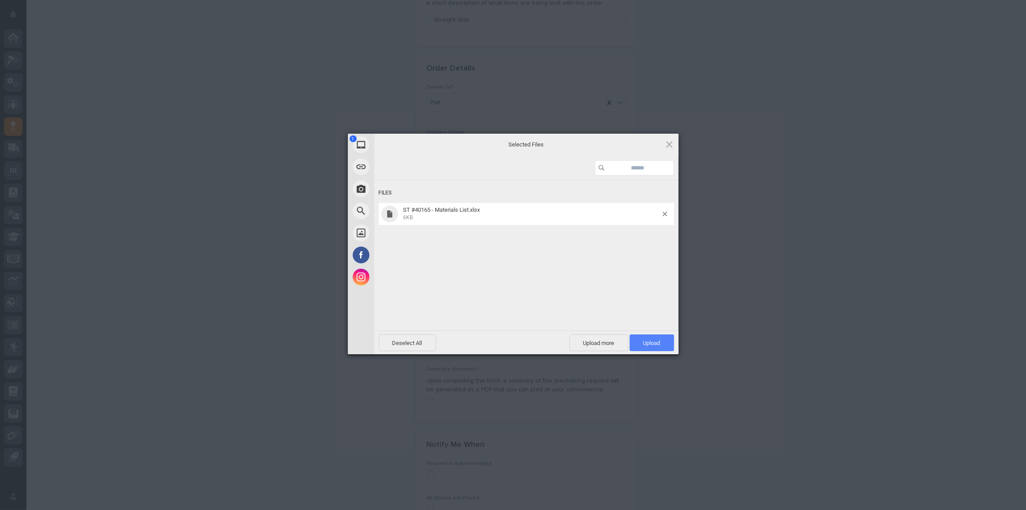
click at [655, 340] on span "Upload 1" at bounding box center [652, 343] width 17 height 7
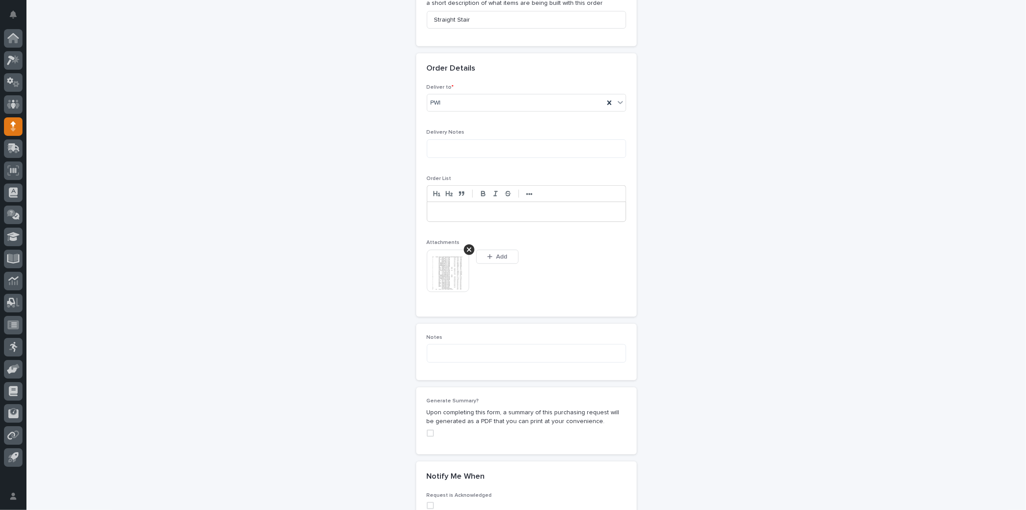
scroll to position [502, 0]
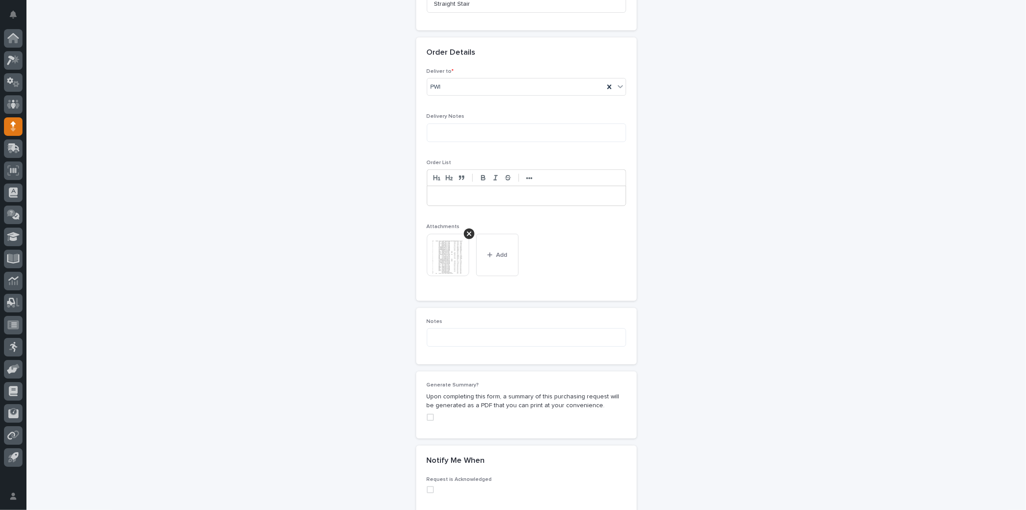
click at [454, 253] on img at bounding box center [448, 255] width 42 height 42
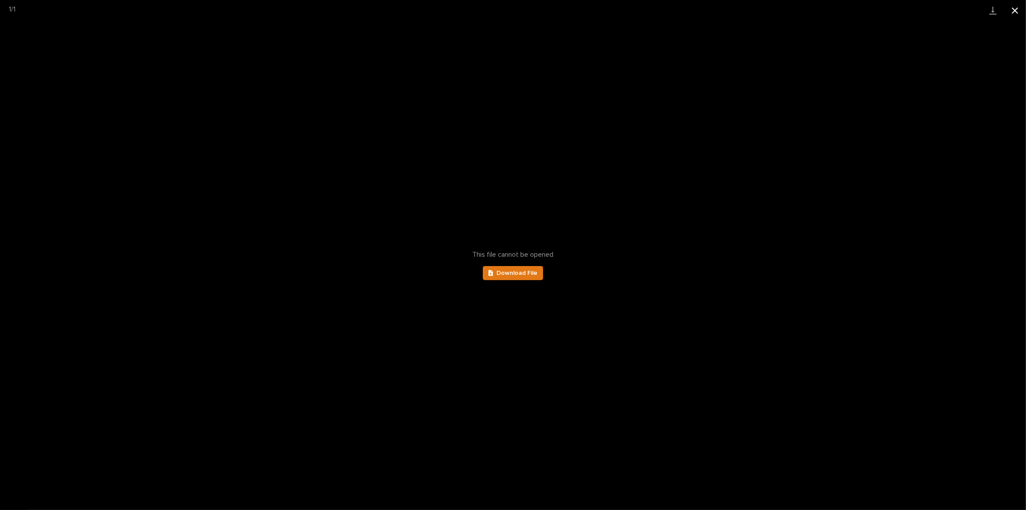
click at [1011, 16] on button "Close gallery" at bounding box center [1015, 10] width 22 height 21
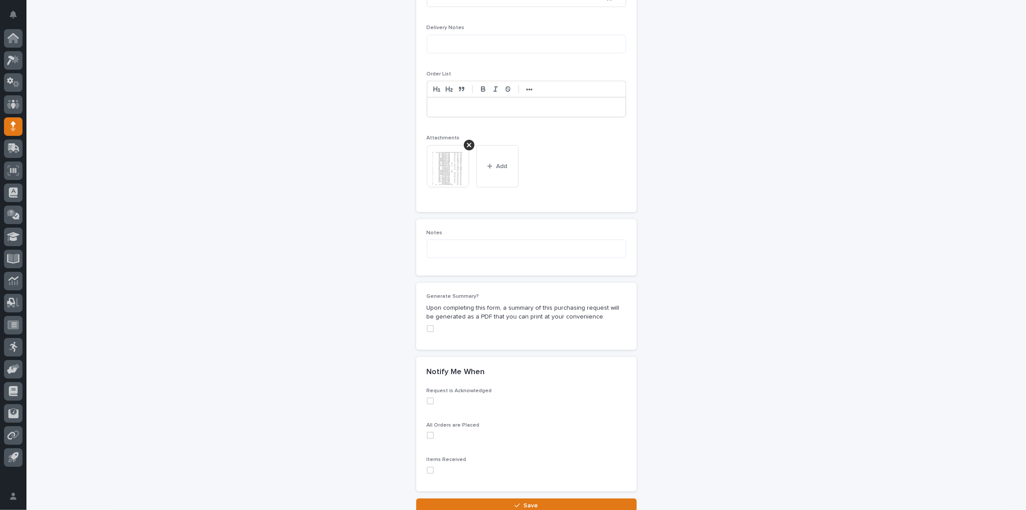
scroll to position [659, 0]
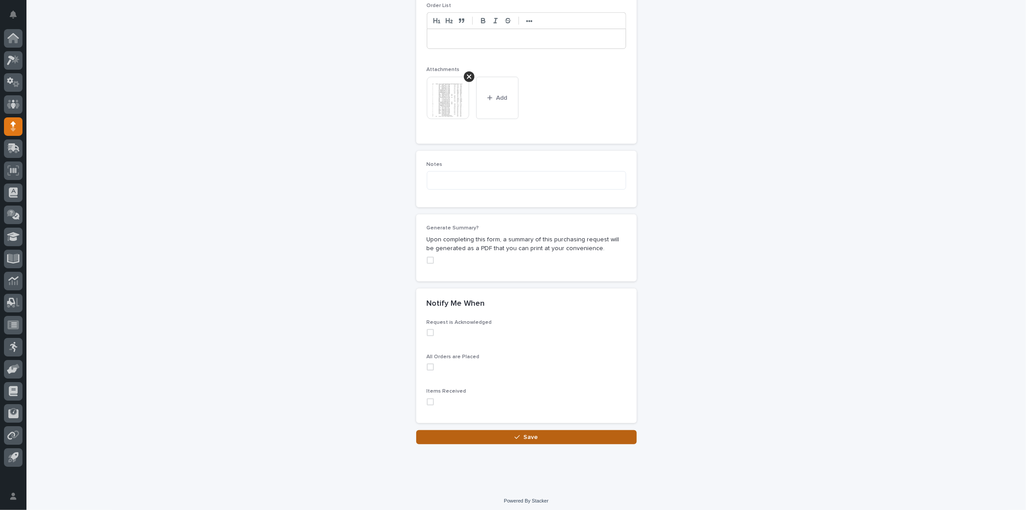
click at [525, 430] on button "Save" at bounding box center [526, 437] width 221 height 14
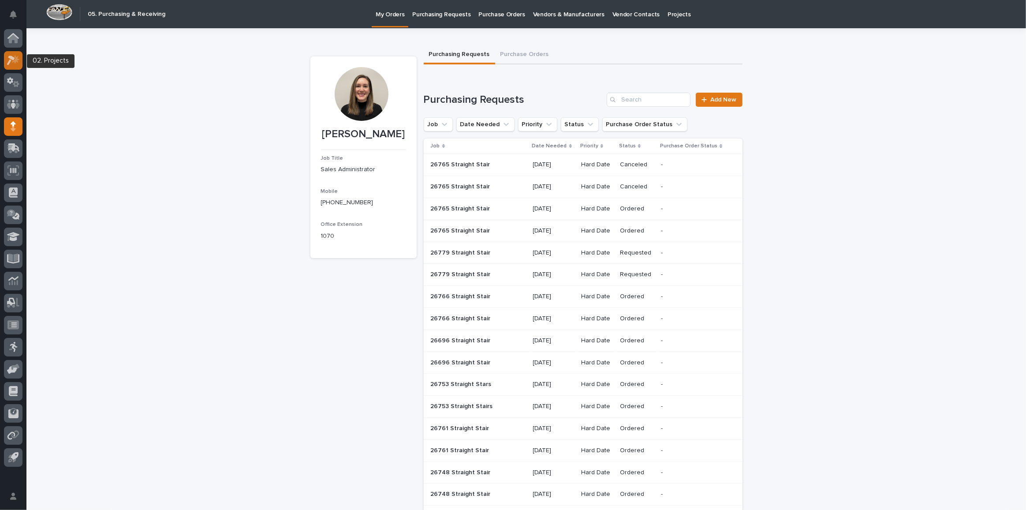
click at [9, 62] on icon at bounding box center [11, 61] width 8 height 10
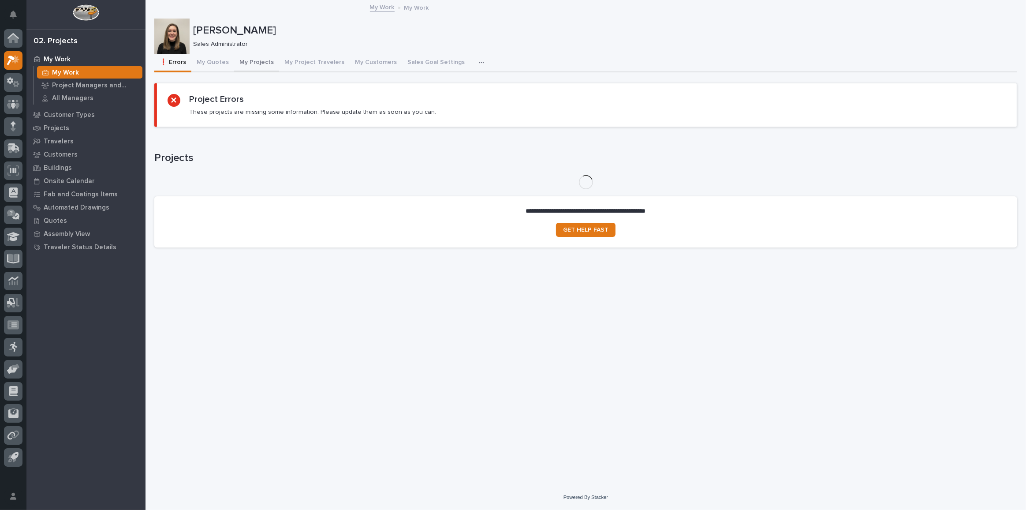
click at [263, 67] on button "My Projects" at bounding box center [256, 63] width 45 height 19
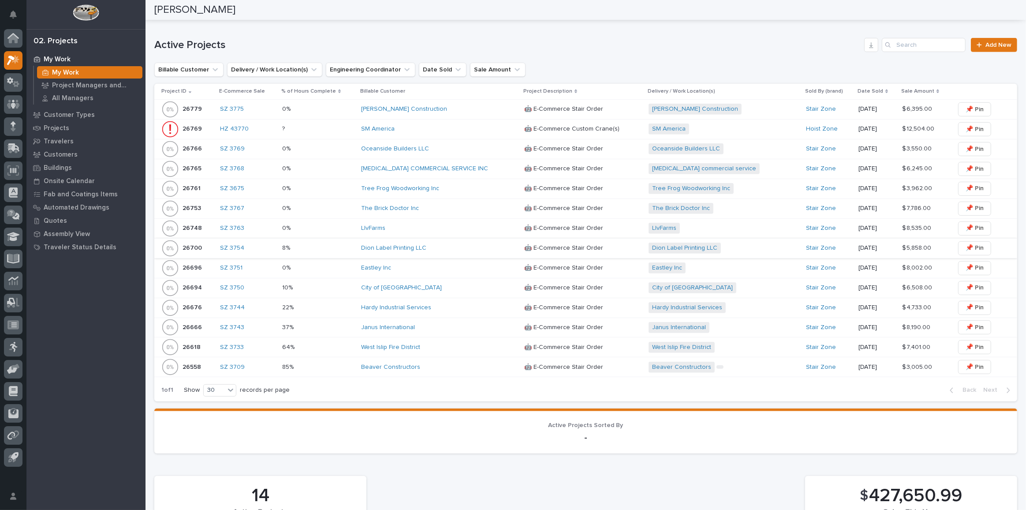
scroll to position [400, 0]
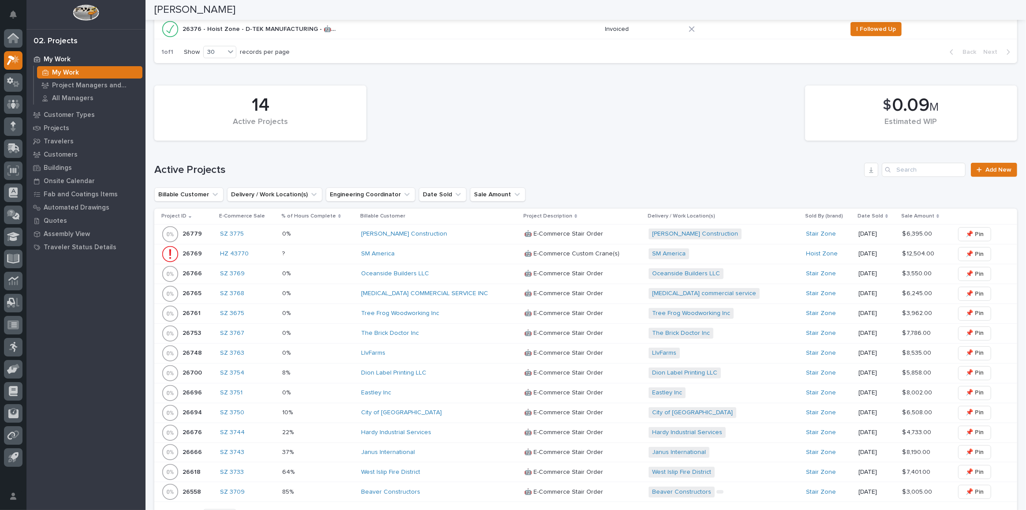
click at [441, 233] on div "[PERSON_NAME] Construction" at bounding box center [438, 233] width 154 height 7
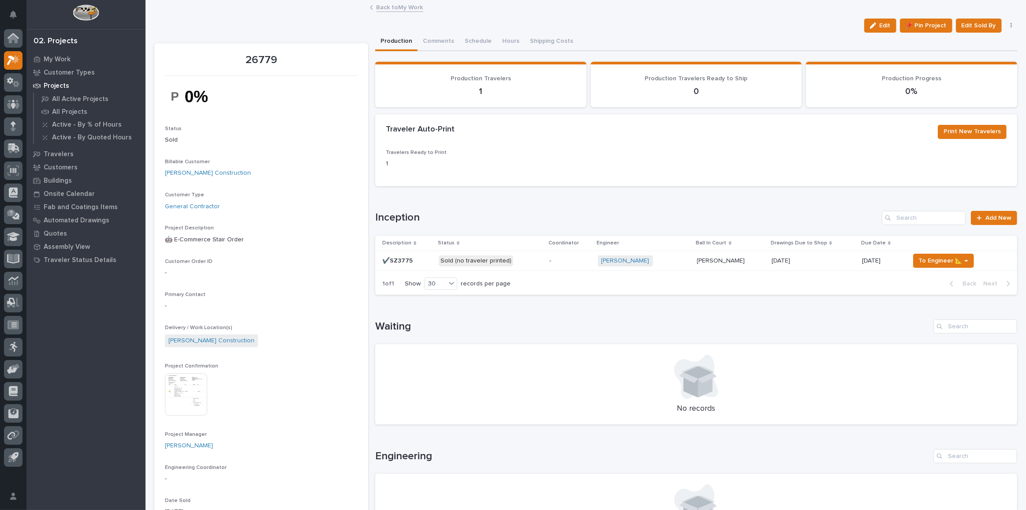
click at [580, 264] on div "-" at bounding box center [570, 261] width 41 height 15
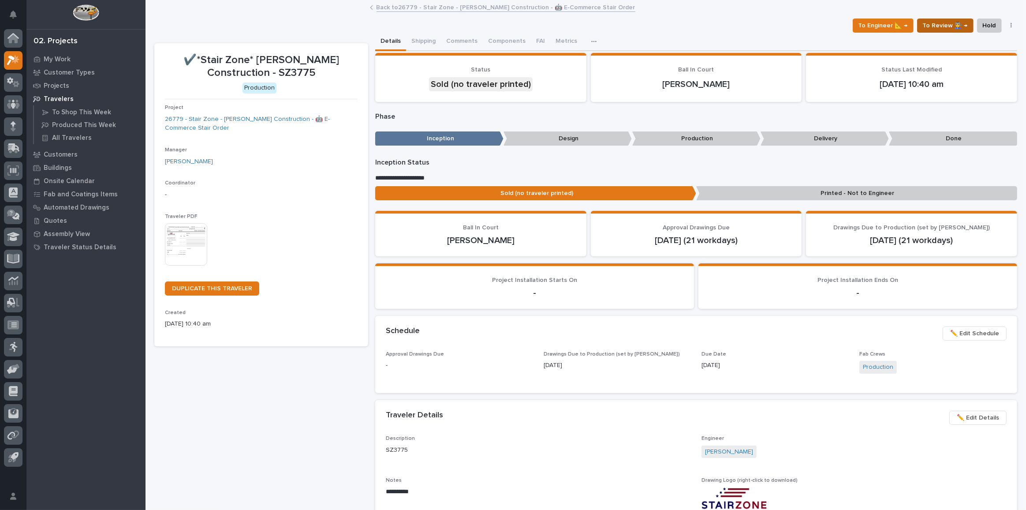
click at [943, 26] on span "To Review 👨‍🏭 →" at bounding box center [945, 25] width 45 height 11
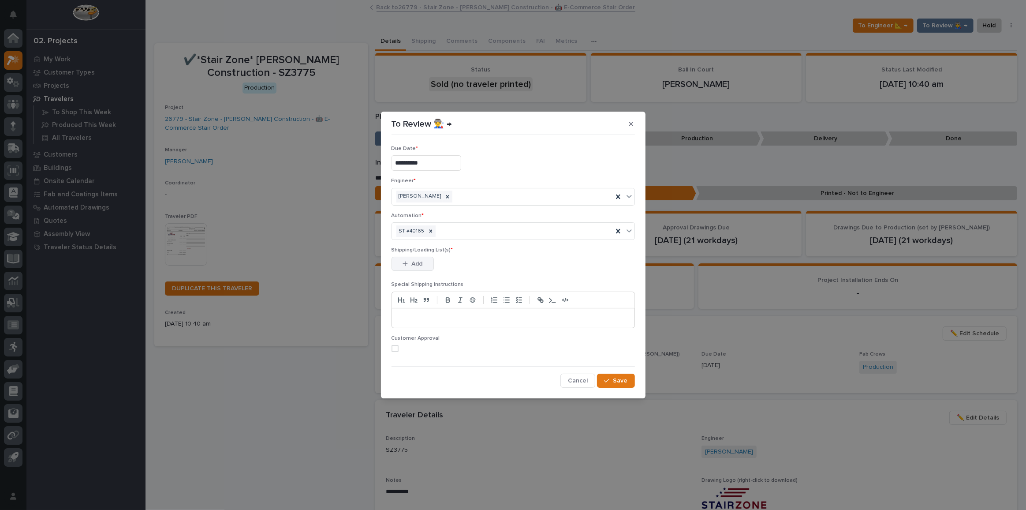
click at [403, 261] on icon "button" at bounding box center [405, 264] width 5 height 6
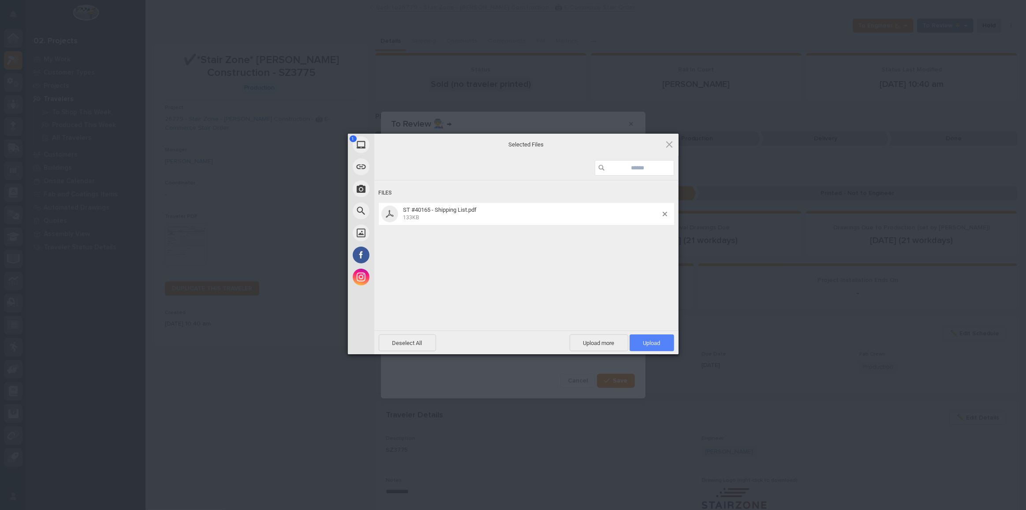
click at [655, 340] on span "Upload 1" at bounding box center [652, 343] width 17 height 7
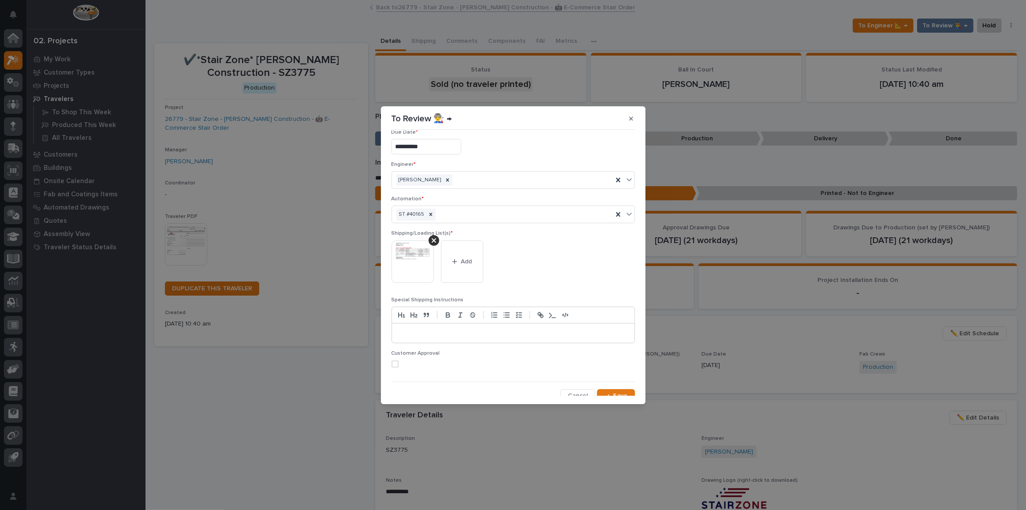
scroll to position [17, 0]
click at [616, 388] on span "Save" at bounding box center [621, 390] width 15 height 8
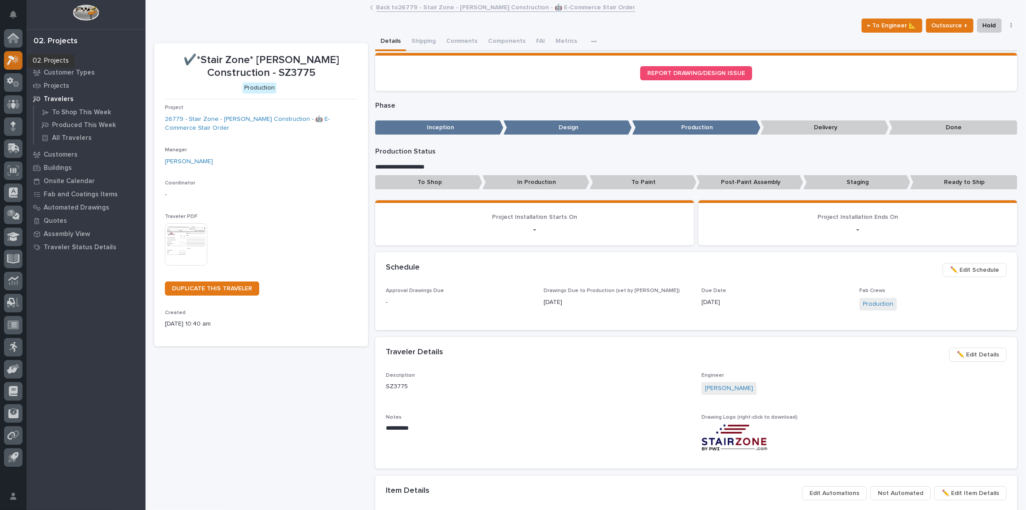
click at [11, 57] on icon at bounding box center [11, 61] width 8 height 10
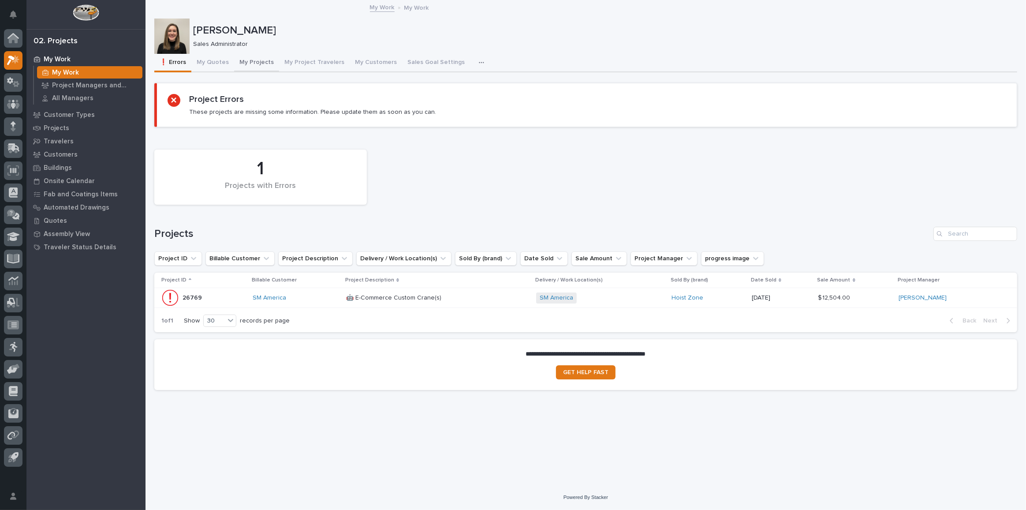
click at [247, 62] on button "My Projects" at bounding box center [256, 63] width 45 height 19
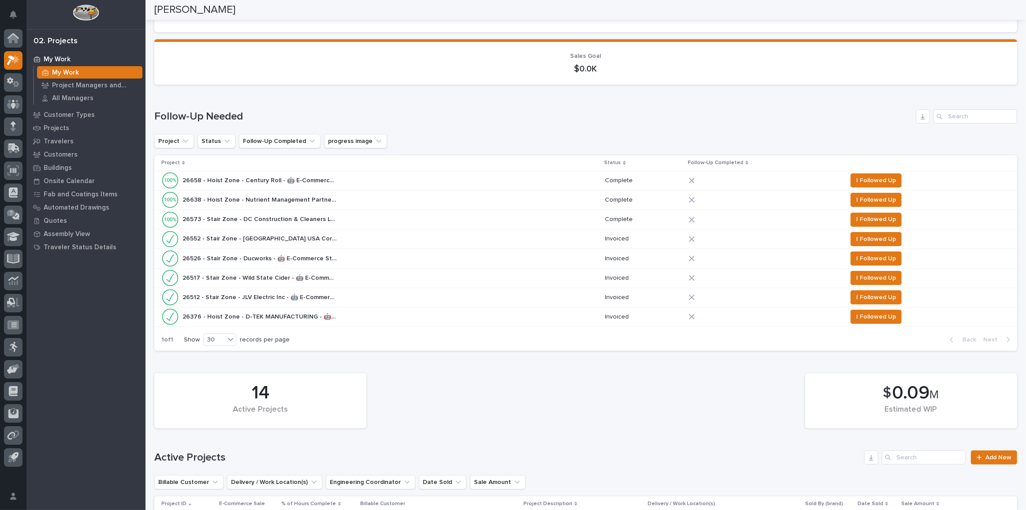
scroll to position [45, 0]
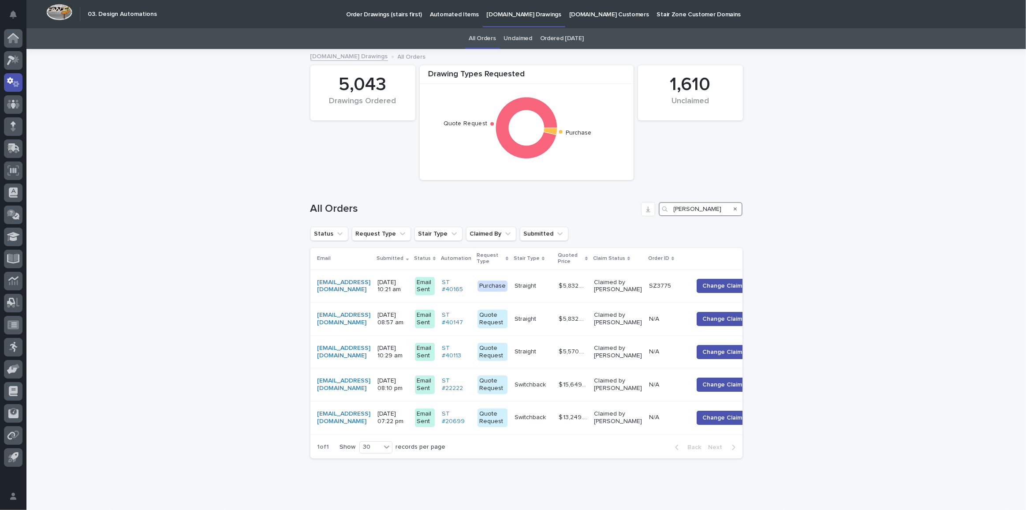
drag, startPoint x: 690, startPoint y: 208, endPoint x: 549, endPoint y: 180, distance: 143.3
click at [550, 181] on div "Drawing Types Requested Quote Request Purchase 1,610 Unclaimed 5,043 Drawings O…" at bounding box center [527, 257] width 432 height 415
paste input "[PERSON_NAME][EMAIL_ADDRESS][PERSON_NAME][DOMAIN_NAME]"
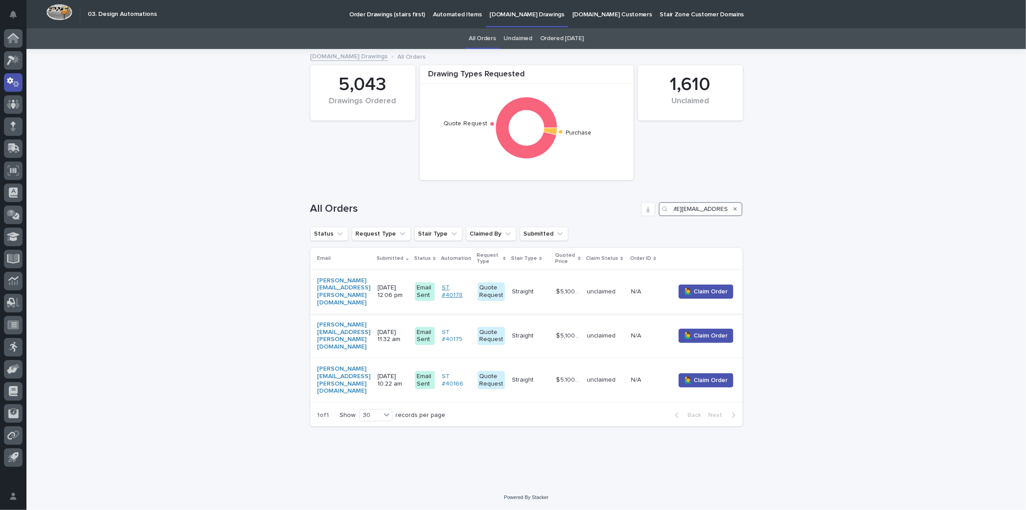
type input "robert.peternel@cordiaenergy.com"
click at [471, 284] on link "ST #40178" at bounding box center [456, 291] width 29 height 15
click at [471, 288] on link "ST #40178" at bounding box center [456, 291] width 29 height 15
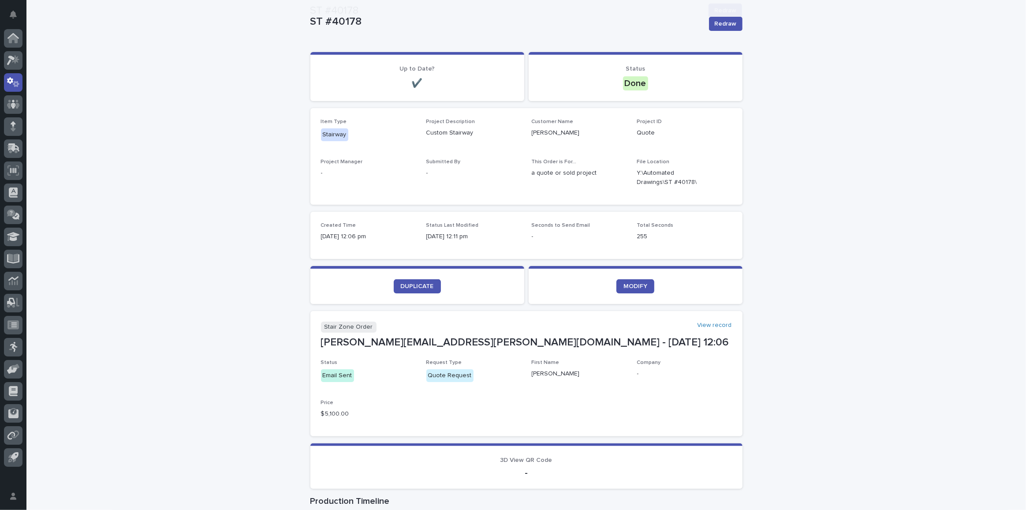
scroll to position [160, 0]
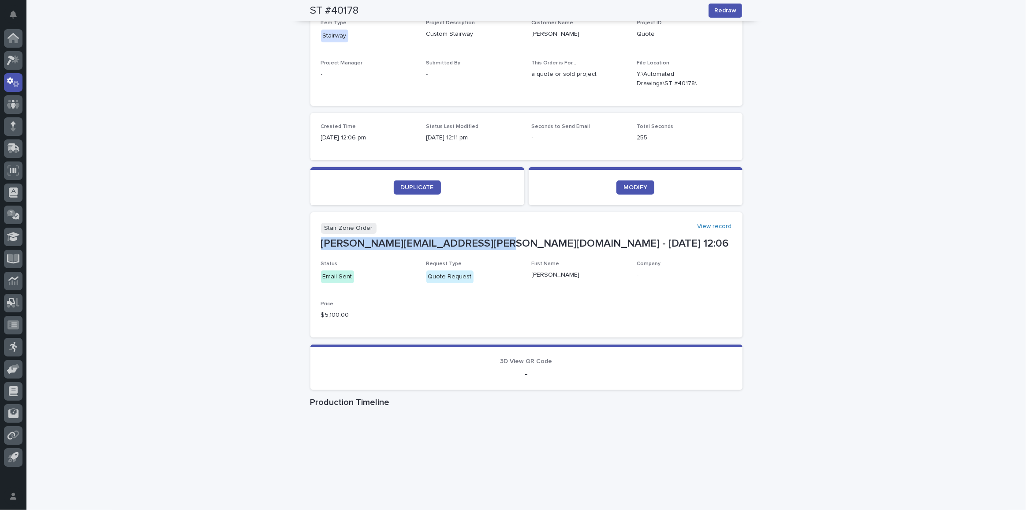
drag, startPoint x: 482, startPoint y: 242, endPoint x: 319, endPoint y: 247, distance: 162.9
click at [321, 247] on p "robert.peternel@cordiaenergy.com - Aug 11 12:06" at bounding box center [526, 243] width 411 height 13
copy p "robert.peternel@cordiaenergy.com"
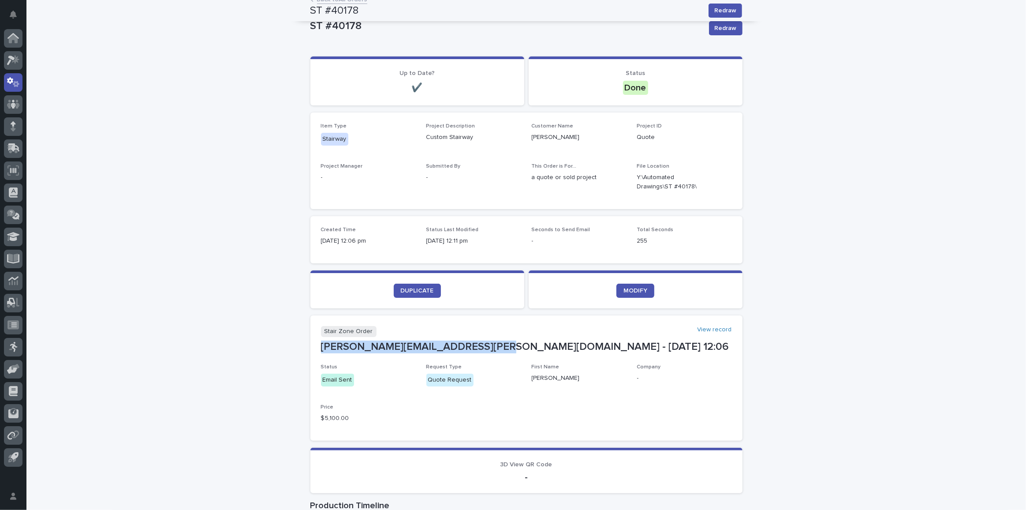
scroll to position [0, 0]
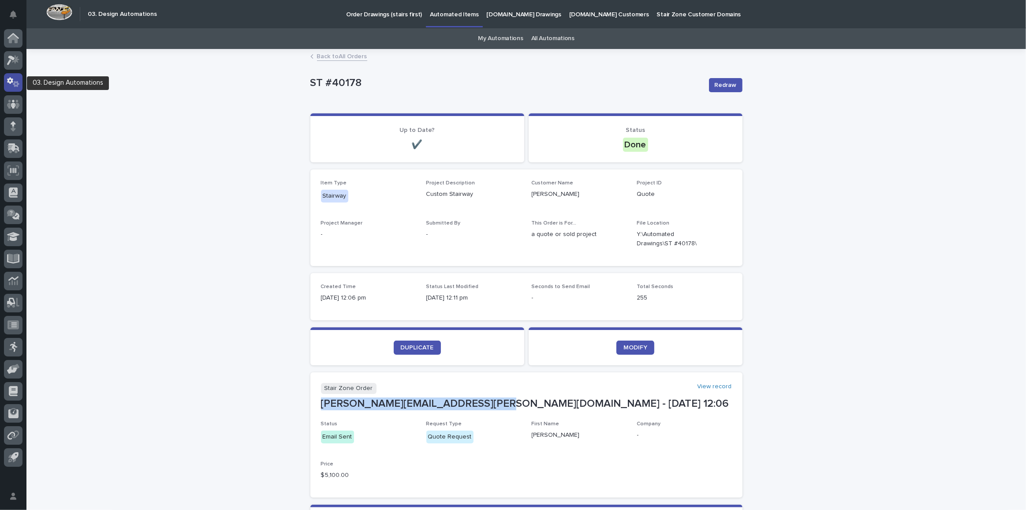
click at [21, 84] on div at bounding box center [13, 82] width 19 height 19
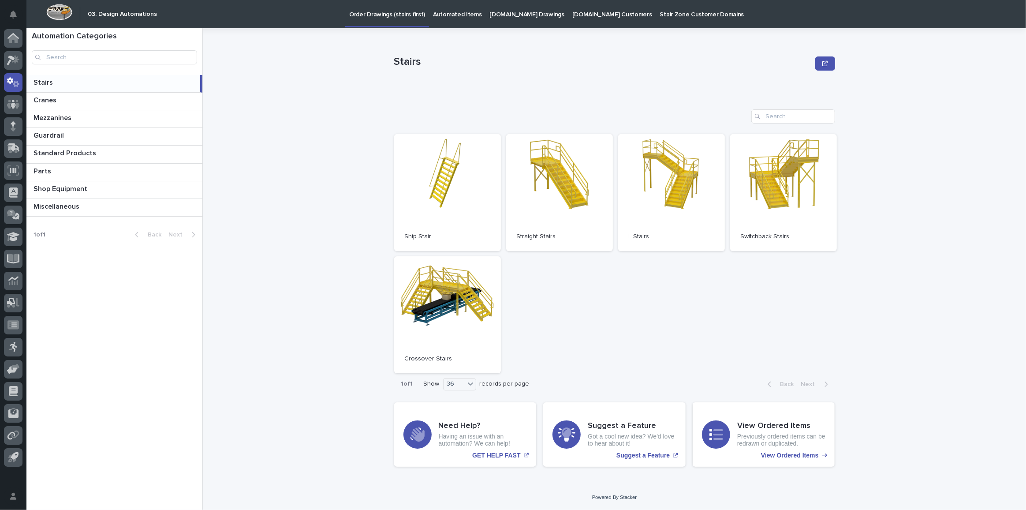
click at [520, 13] on p "StairZone.com Drawings" at bounding box center [527, 9] width 75 height 19
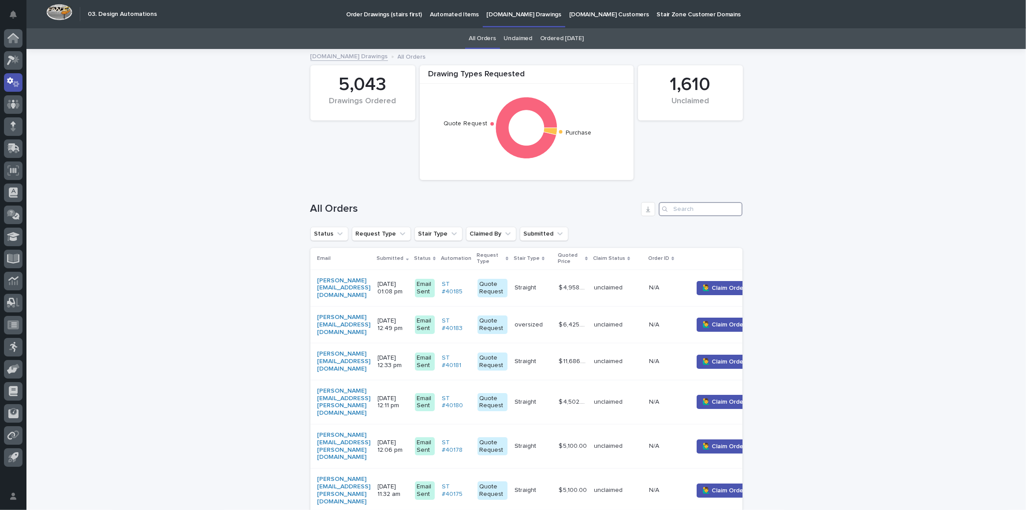
click at [696, 202] on input "Search" at bounding box center [701, 209] width 84 height 14
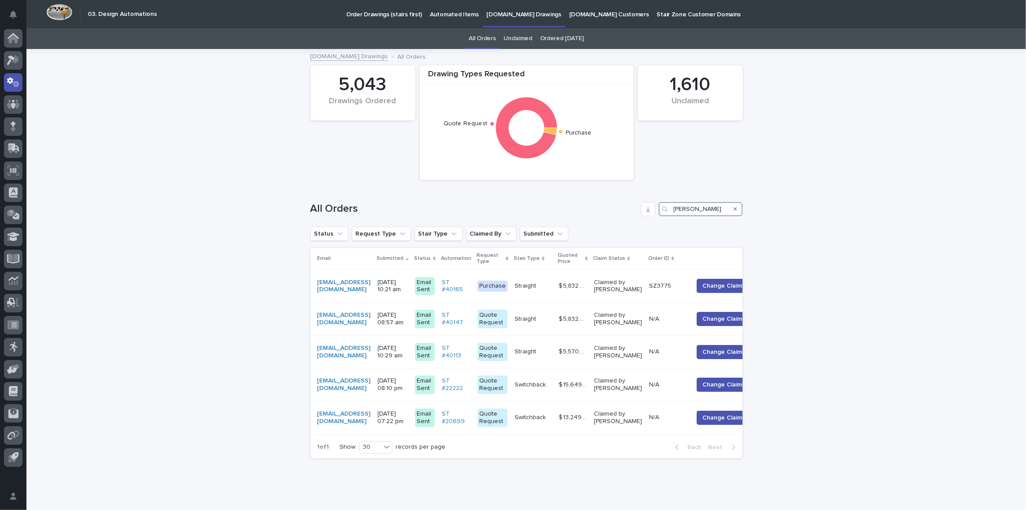
type input "eby"
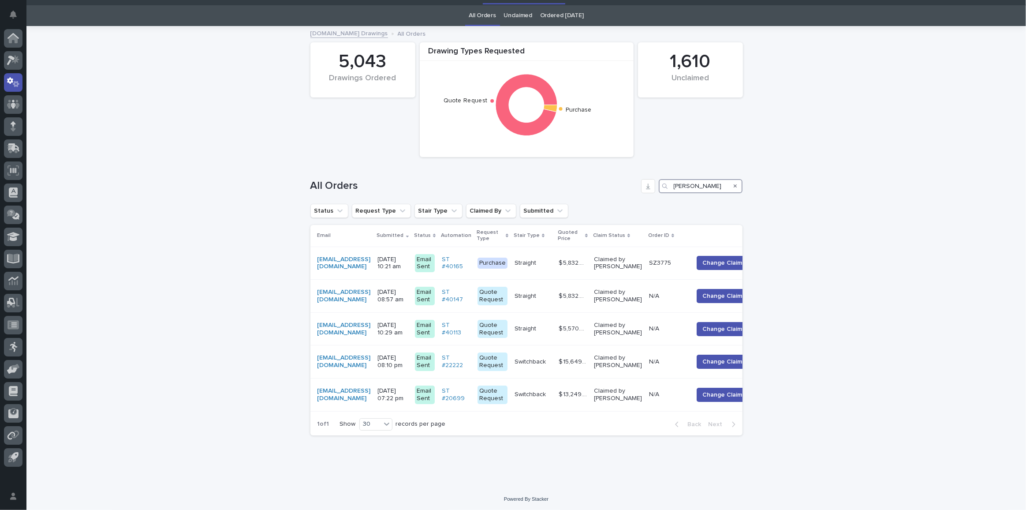
scroll to position [41, 0]
